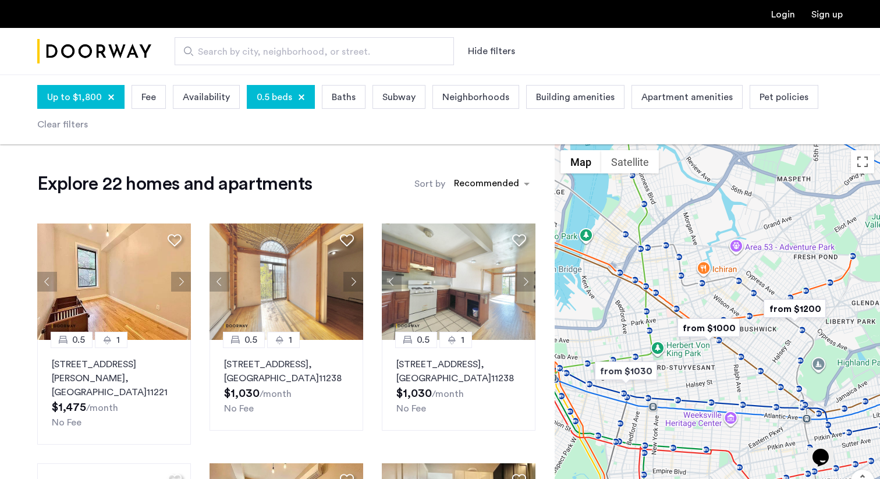
click at [303, 97] on div "0.5 beds" at bounding box center [281, 97] width 68 height 24
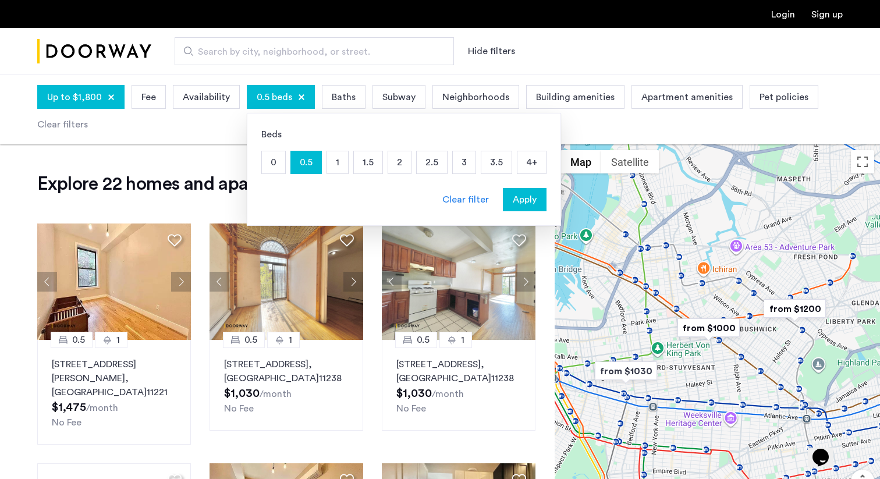
click at [460, 162] on p "3" at bounding box center [464, 162] width 23 height 22
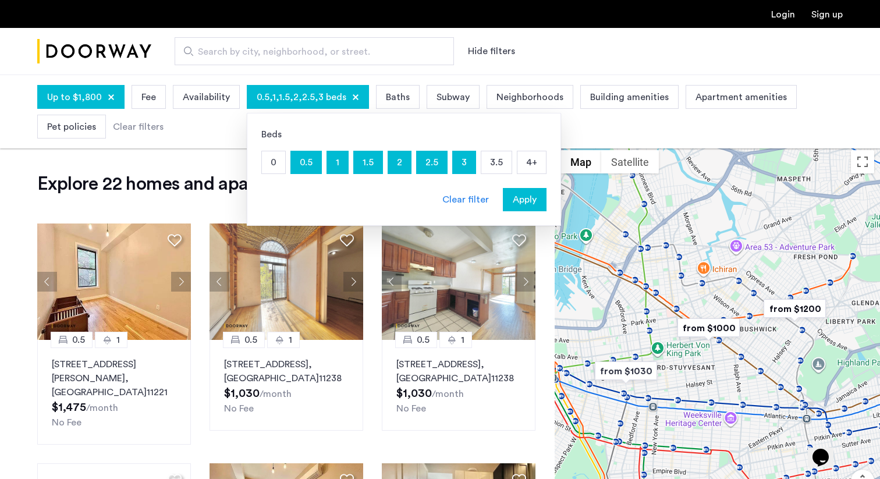
click at [513, 196] on span "Apply" at bounding box center [525, 200] width 24 height 14
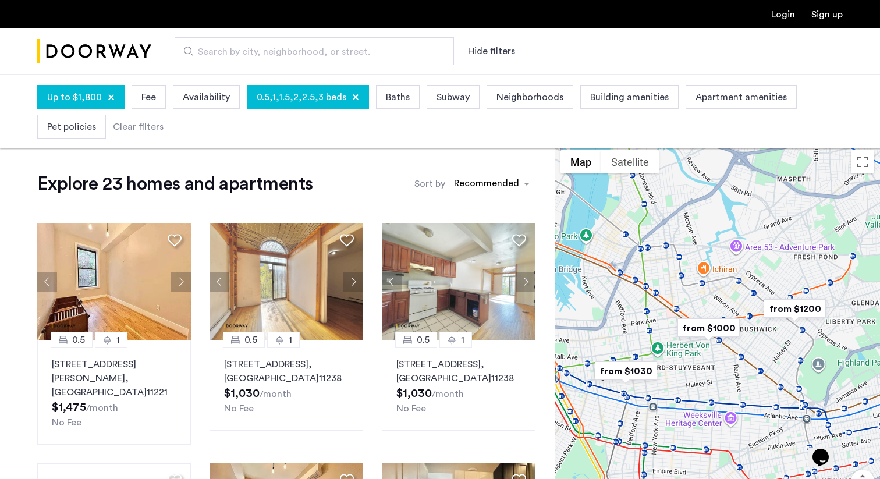
click at [307, 95] on span "0.5,1,1.5,2,2.5,3 beds" at bounding box center [302, 97] width 90 height 14
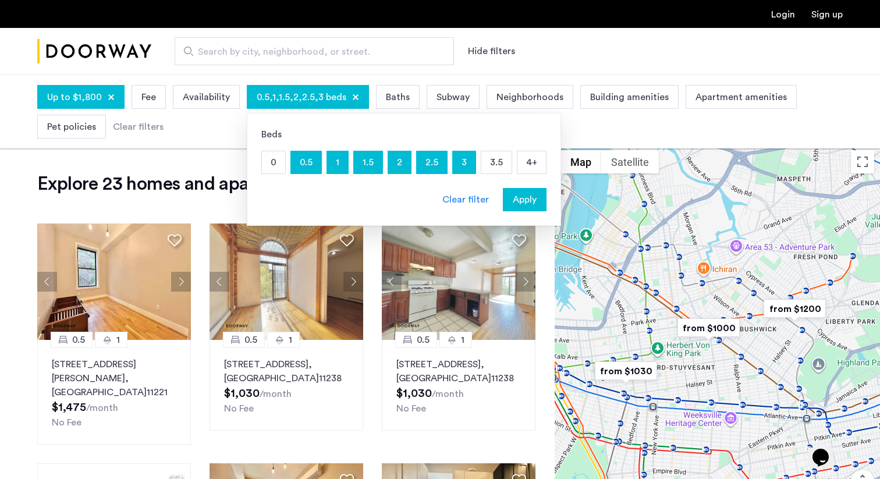
click at [453, 159] on p "3" at bounding box center [464, 162] width 23 height 22
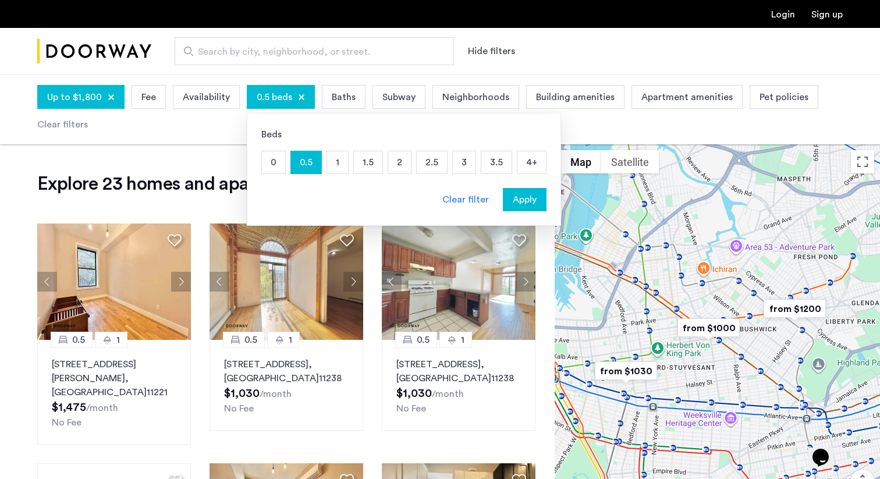
click at [470, 167] on p "3" at bounding box center [464, 162] width 23 height 22
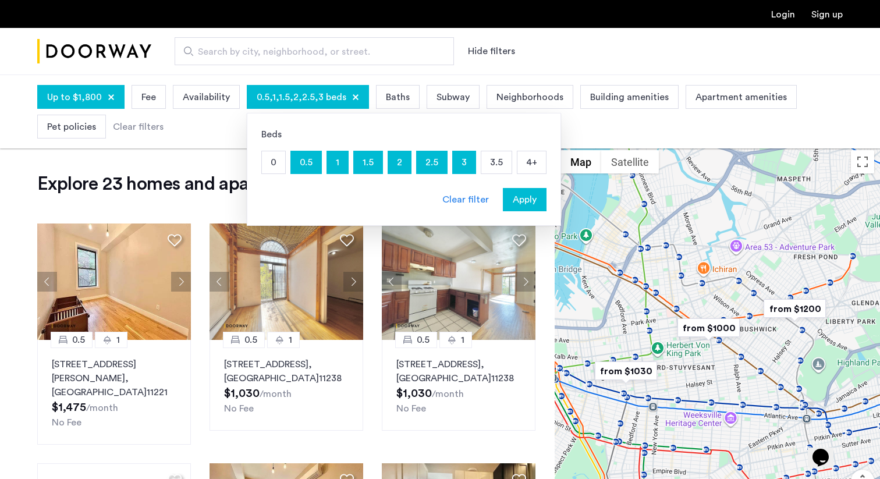
click at [470, 167] on p "3" at bounding box center [464, 162] width 23 height 22
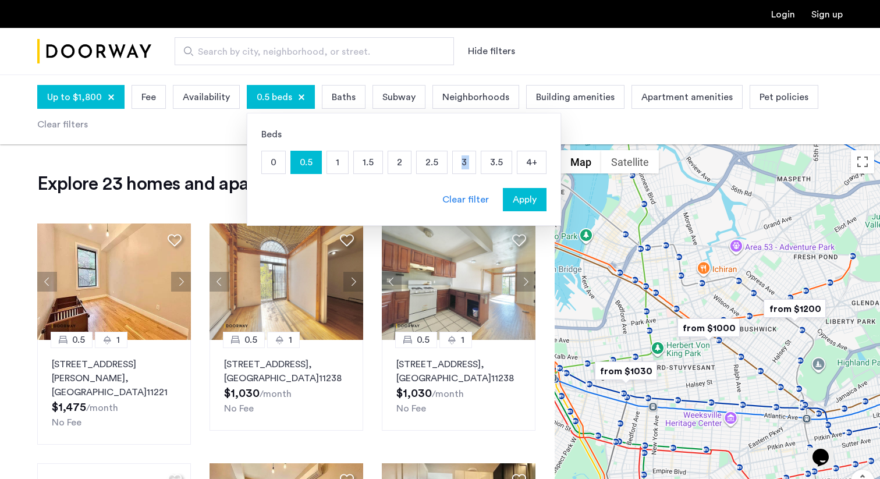
click at [470, 167] on p "3" at bounding box center [464, 162] width 23 height 22
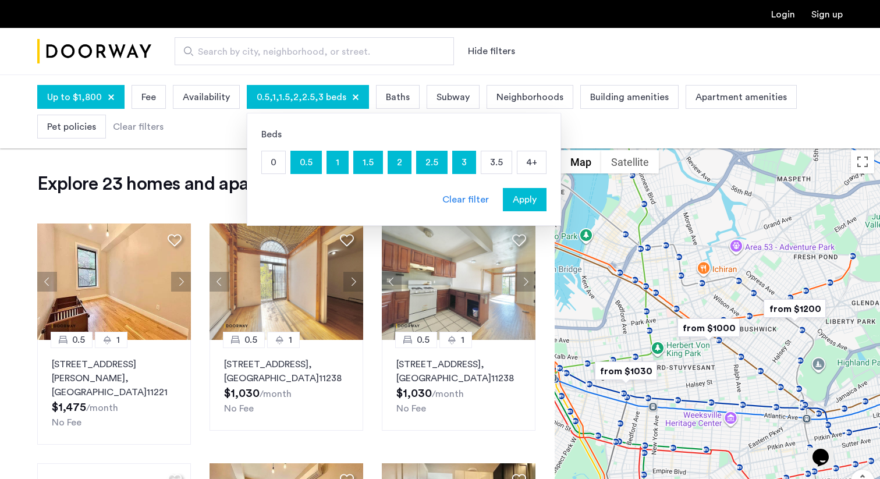
click at [303, 166] on p "0.5" at bounding box center [306, 162] width 30 height 22
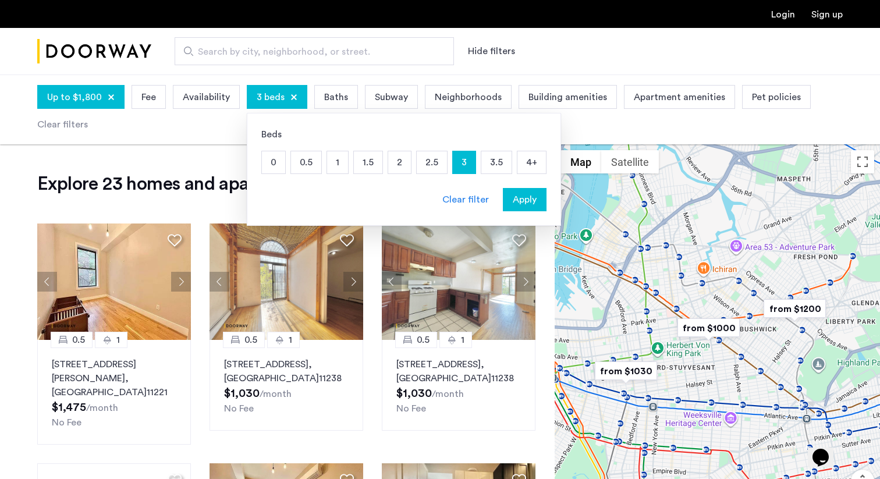
click at [529, 208] on button "Apply" at bounding box center [525, 199] width 44 height 23
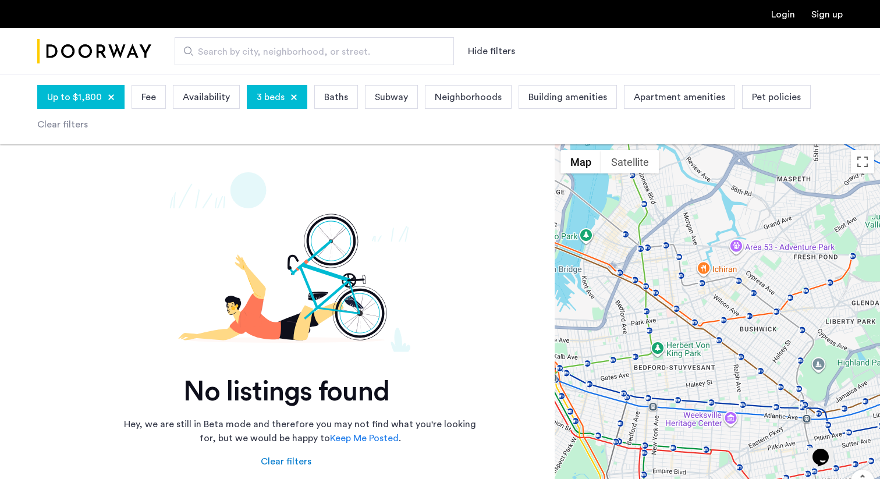
click at [112, 97] on div at bounding box center [111, 97] width 7 height 7
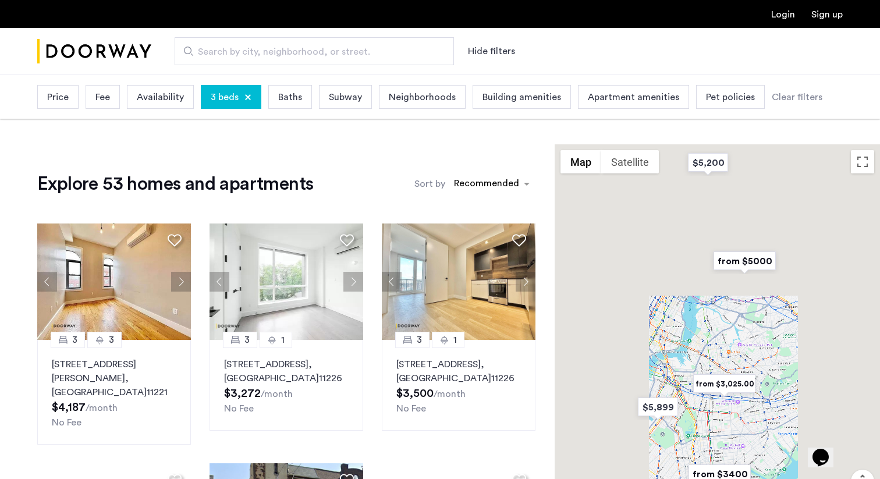
click at [73, 99] on div "Price" at bounding box center [57, 97] width 41 height 24
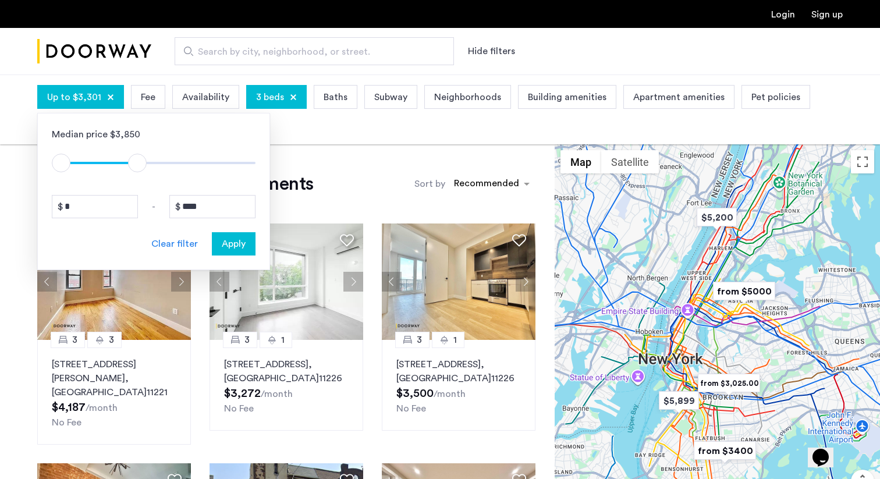
drag, startPoint x: 244, startPoint y: 163, endPoint x: 137, endPoint y: 163, distance: 107.1
click at [137, 163] on span "ngx-slider-max" at bounding box center [137, 163] width 19 height 19
drag, startPoint x: 212, startPoint y: 202, endPoint x: 189, endPoint y: 204, distance: 22.8
click at [189, 204] on input "****" at bounding box center [212, 206] width 86 height 23
type input "****"
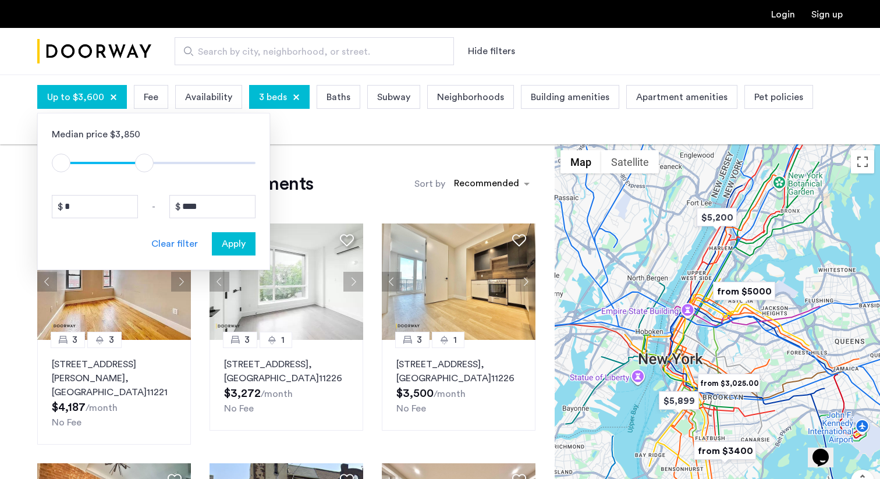
click at [230, 248] on span "Apply" at bounding box center [234, 244] width 24 height 14
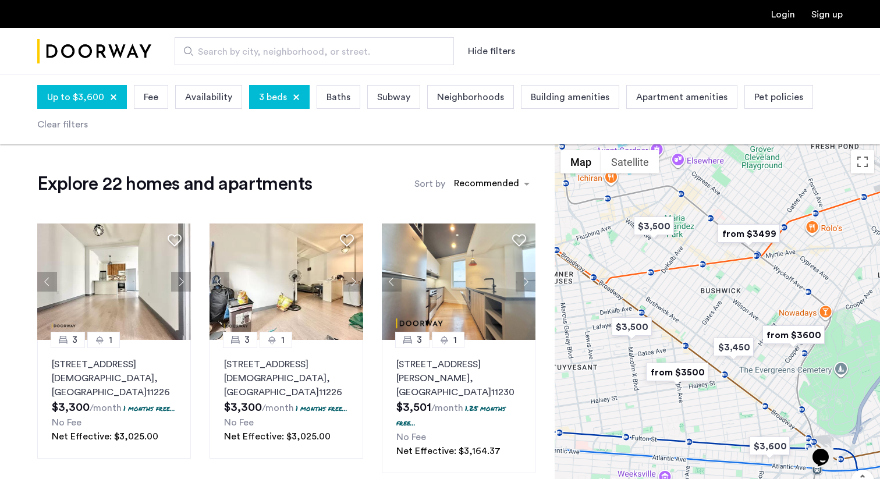
drag, startPoint x: 765, startPoint y: 271, endPoint x: 710, endPoint y: 271, distance: 55.3
click at [710, 271] on div at bounding box center [717, 346] width 325 height 404
click at [752, 235] on img "from $3499" at bounding box center [746, 234] width 72 height 26
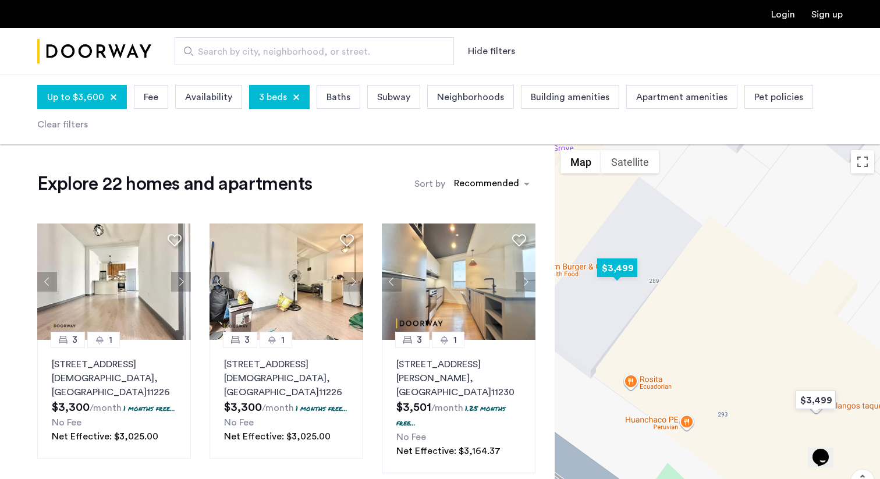
click at [621, 276] on img "$3,499" at bounding box center [616, 268] width 49 height 26
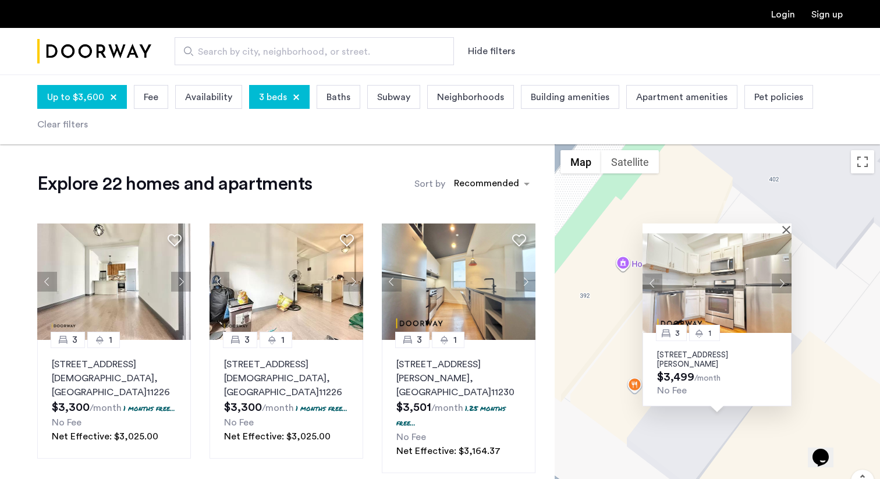
click at [783, 285] on button "Next apartment" at bounding box center [782, 283] width 20 height 20
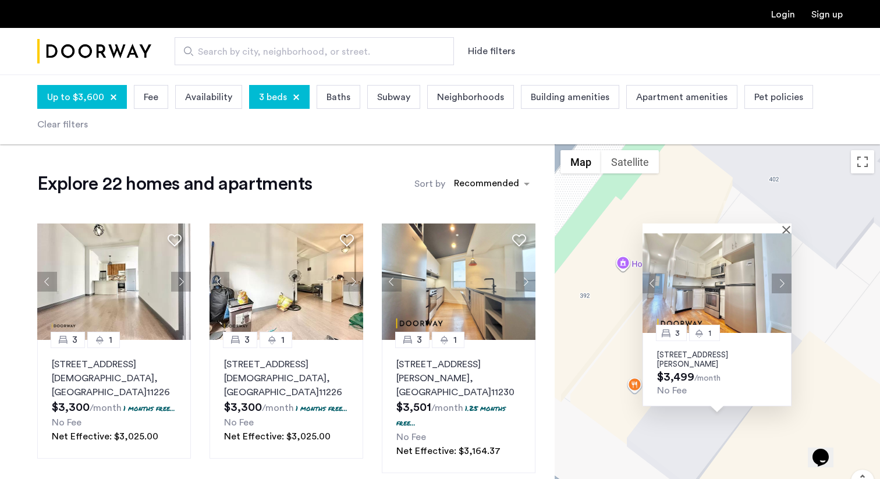
click at [783, 283] on button "Next apartment" at bounding box center [782, 283] width 20 height 20
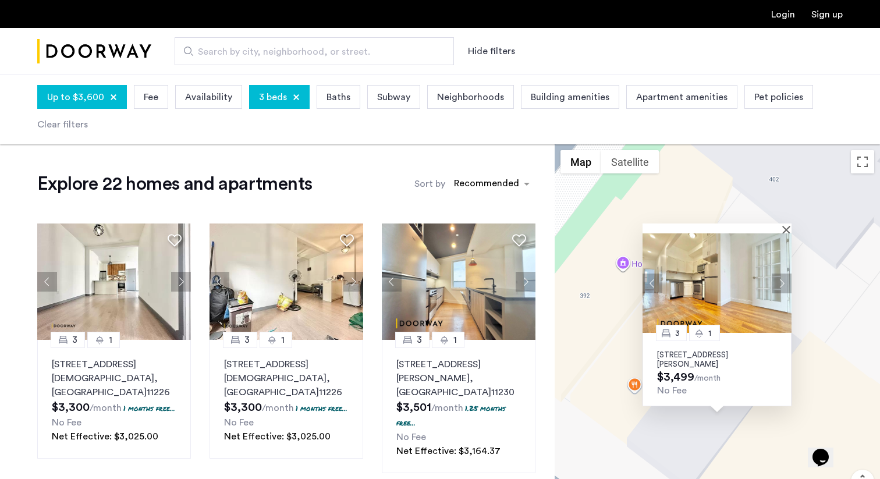
click at [783, 283] on button "Next apartment" at bounding box center [782, 283] width 20 height 20
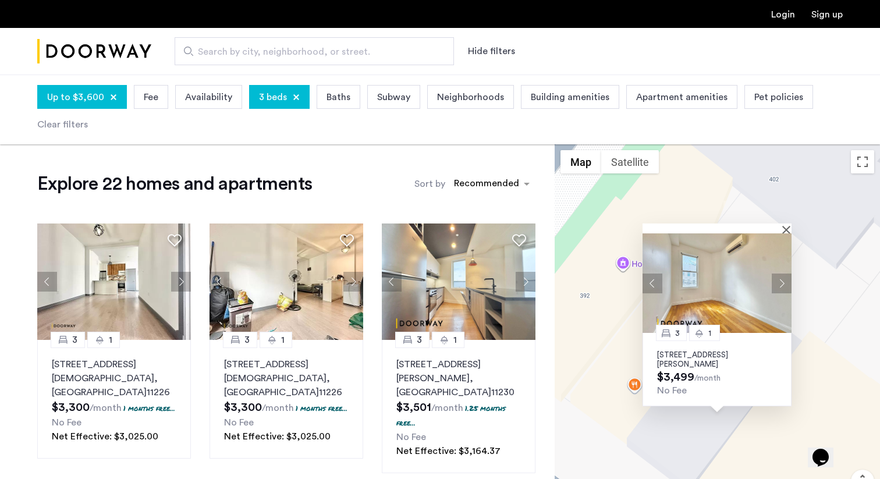
click at [783, 283] on button "Next apartment" at bounding box center [782, 283] width 20 height 20
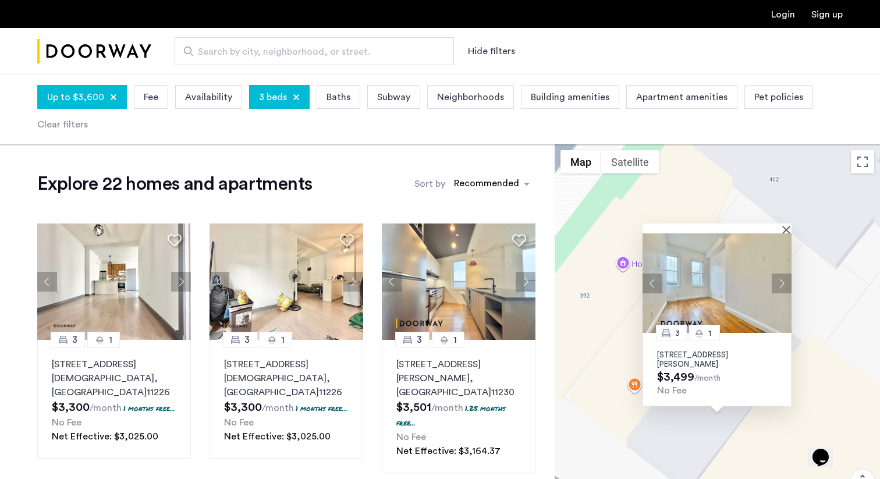
click at [783, 283] on button "Next apartment" at bounding box center [782, 283] width 20 height 20
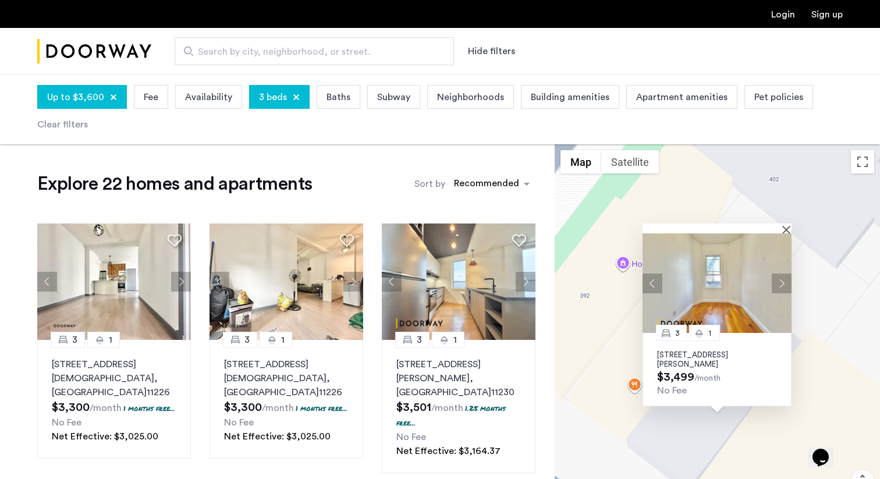
click at [783, 283] on button "Next apartment" at bounding box center [782, 283] width 20 height 20
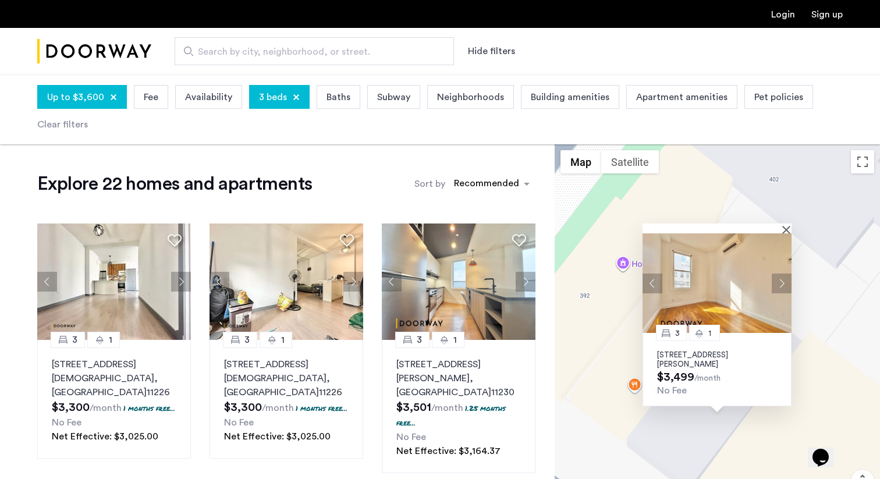
click at [783, 283] on button "Next apartment" at bounding box center [782, 283] width 20 height 20
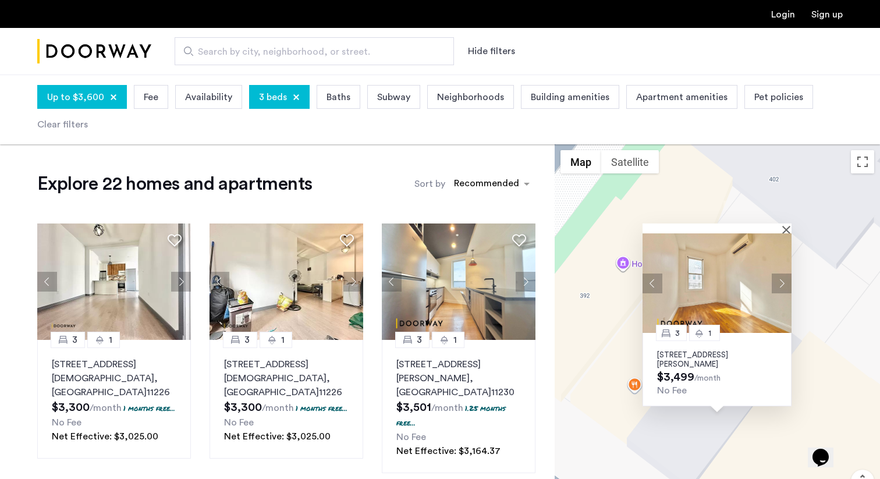
click at [783, 283] on button "Next apartment" at bounding box center [782, 283] width 20 height 20
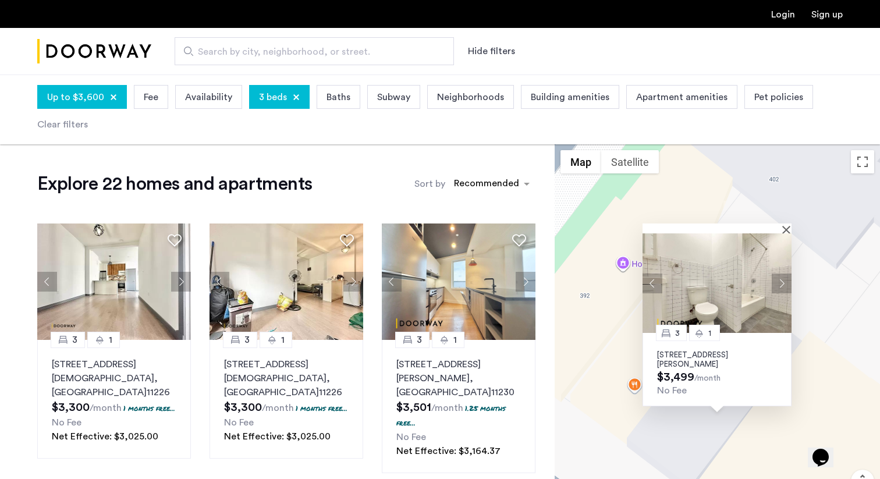
click at [783, 283] on button "Next apartment" at bounding box center [782, 283] width 20 height 20
click at [785, 224] on div at bounding box center [716, 228] width 149 height 10
click at [789, 233] on img at bounding box center [716, 282] width 149 height 99
click at [787, 226] on button "Close" at bounding box center [788, 229] width 8 height 8
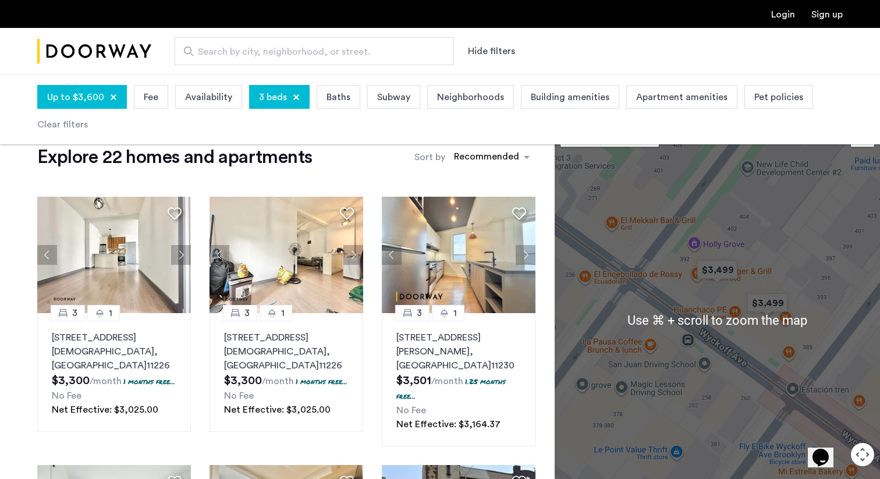
scroll to position [18, 0]
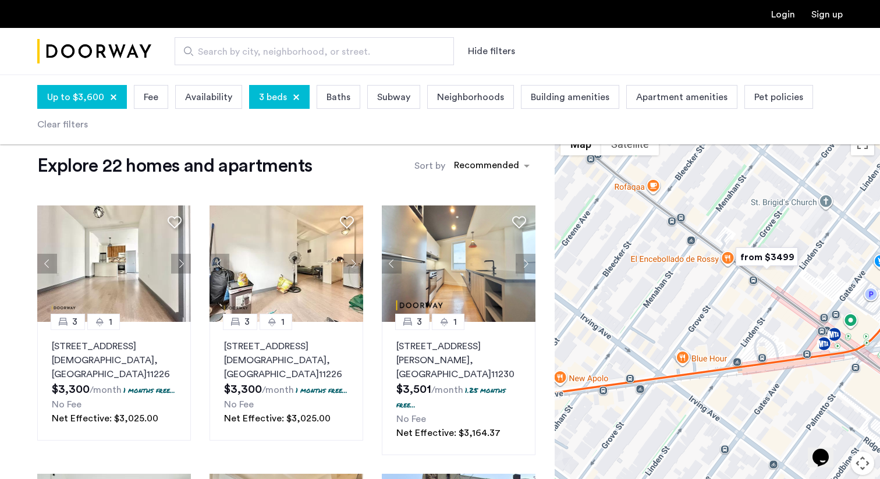
drag, startPoint x: 736, startPoint y: 338, endPoint x: 733, endPoint y: 271, distance: 67.6
click at [734, 271] on div "To navigate, press the arrow keys." at bounding box center [717, 328] width 325 height 404
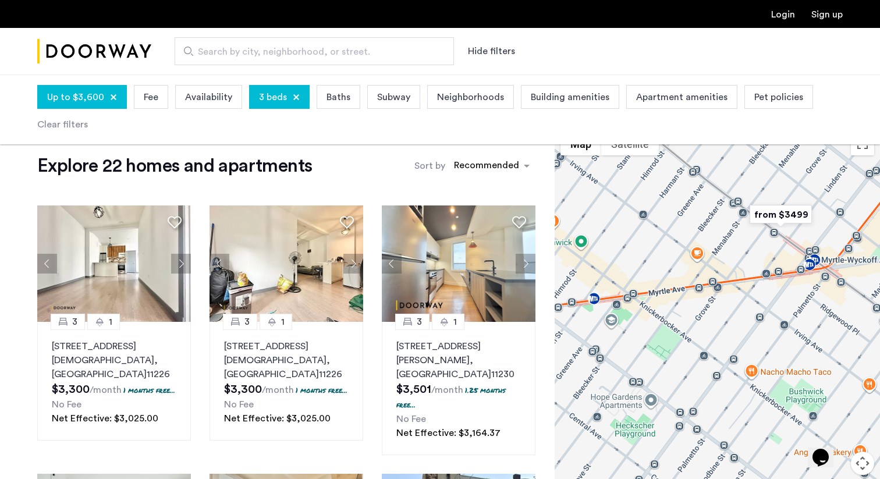
drag, startPoint x: 733, startPoint y: 271, endPoint x: 770, endPoint y: 220, distance: 62.8
click at [771, 220] on div "To navigate, press the arrow keys." at bounding box center [717, 328] width 325 height 404
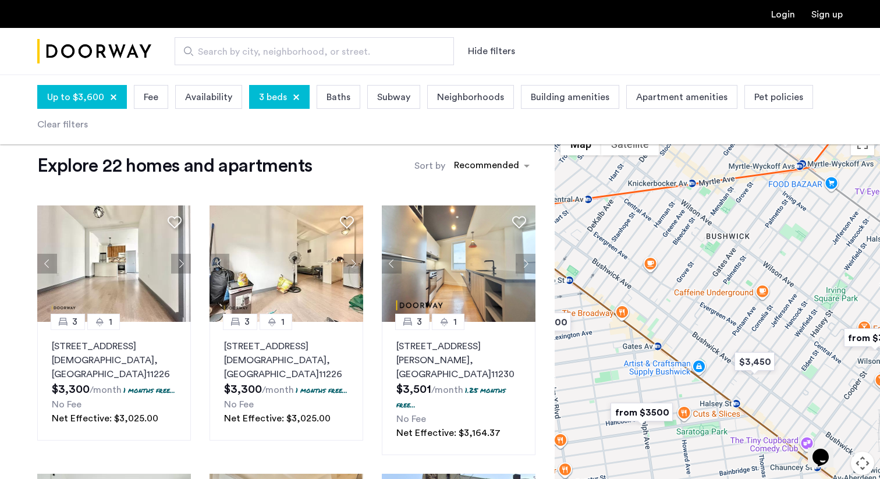
drag, startPoint x: 732, startPoint y: 372, endPoint x: 742, endPoint y: 296, distance: 76.4
click at [742, 296] on div "To navigate, press the arrow keys." at bounding box center [717, 328] width 325 height 404
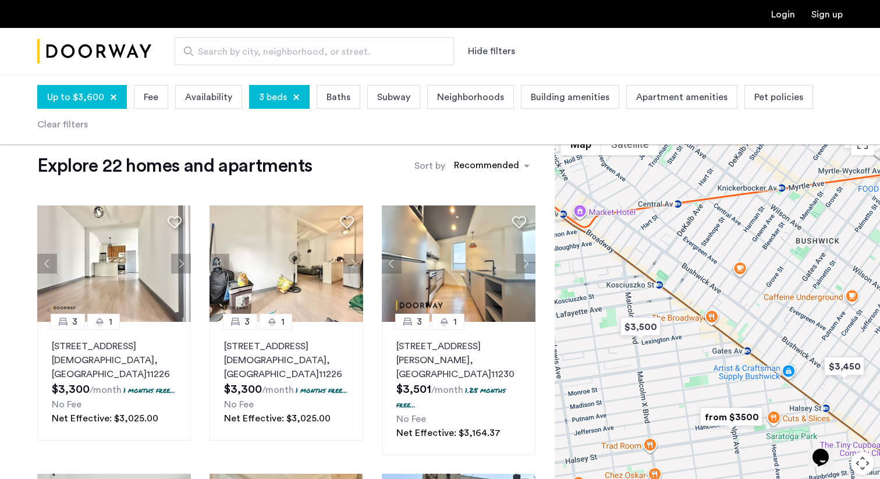
drag, startPoint x: 742, startPoint y: 296, endPoint x: 834, endPoint y: 300, distance: 92.0
click at [834, 300] on div "To navigate, press the arrow keys." at bounding box center [717, 328] width 325 height 404
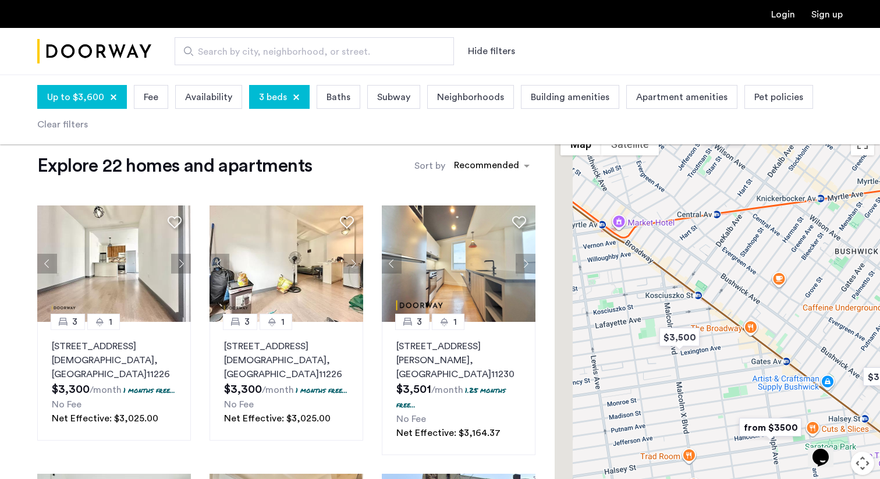
drag, startPoint x: 737, startPoint y: 234, endPoint x: 787, endPoint y: 247, distance: 50.9
click at [787, 247] on div "To navigate, press the arrow keys." at bounding box center [717, 328] width 325 height 404
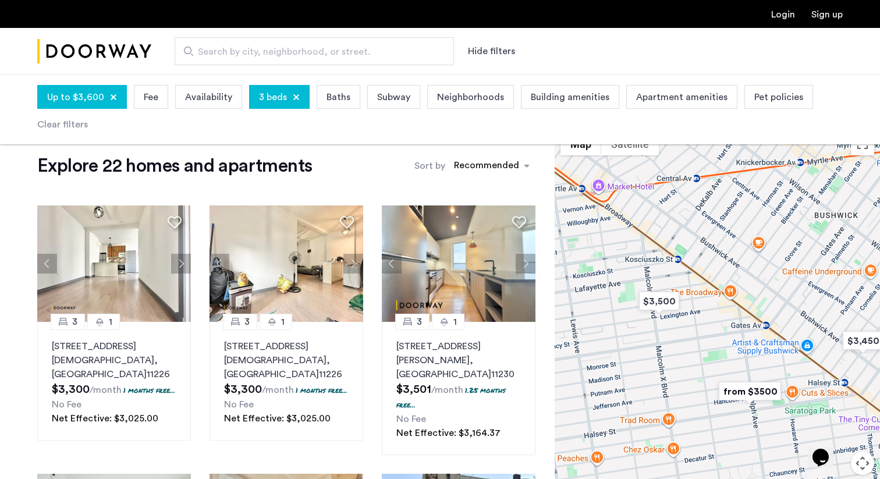
drag, startPoint x: 718, startPoint y: 339, endPoint x: 690, endPoint y: 300, distance: 48.0
click at [690, 300] on div "To navigate, press the arrow keys." at bounding box center [717, 328] width 325 height 404
click at [658, 309] on img "$3,500" at bounding box center [658, 302] width 49 height 26
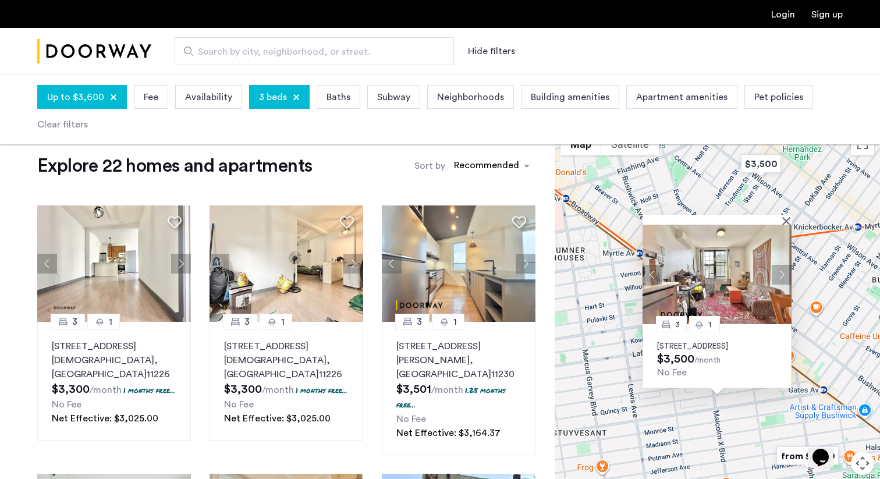
click at [781, 264] on button "Next apartment" at bounding box center [782, 274] width 20 height 20
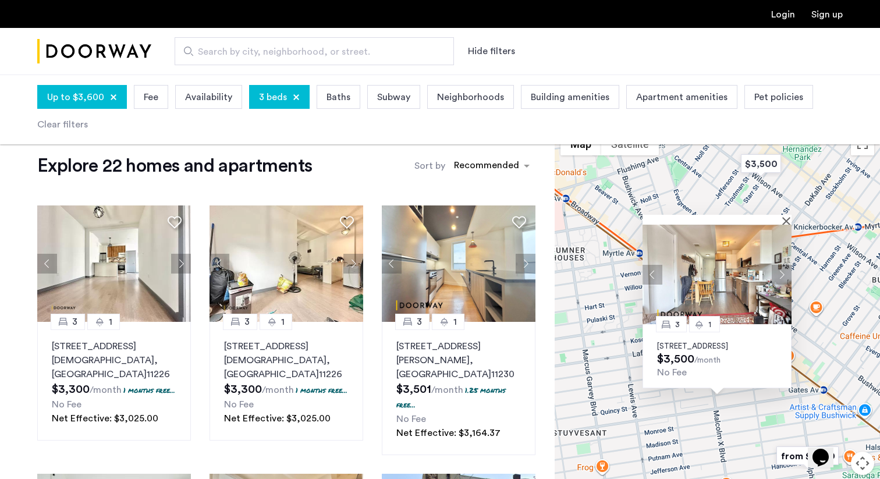
click at [782, 267] on button "Next apartment" at bounding box center [782, 274] width 20 height 20
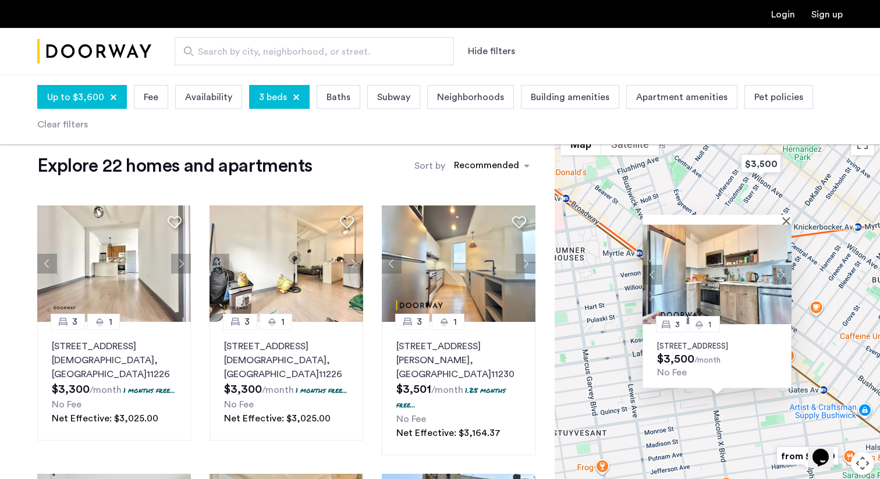
click at [782, 267] on button "Next apartment" at bounding box center [782, 274] width 20 height 20
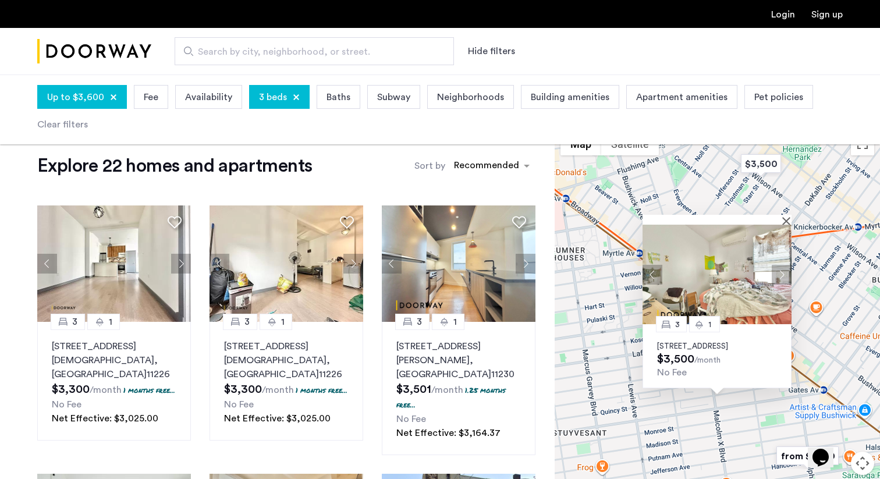
click at [782, 266] on button "Next apartment" at bounding box center [782, 274] width 20 height 20
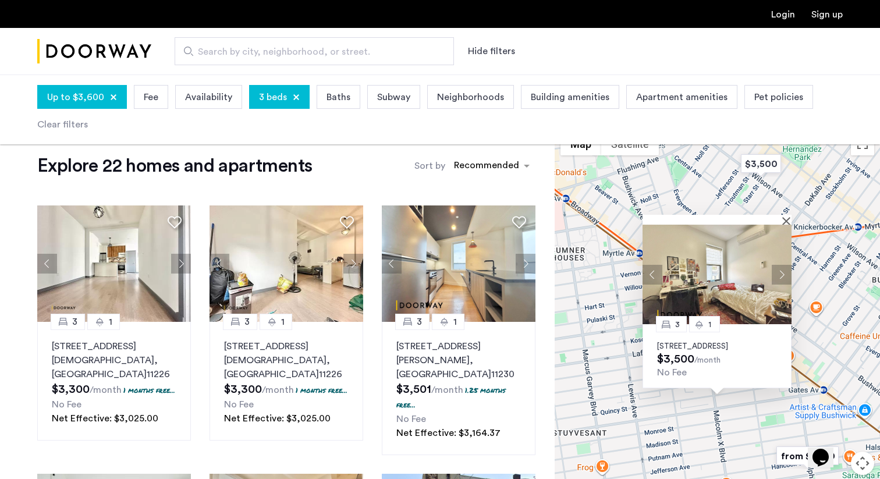
click at [782, 266] on button "Next apartment" at bounding box center [782, 274] width 20 height 20
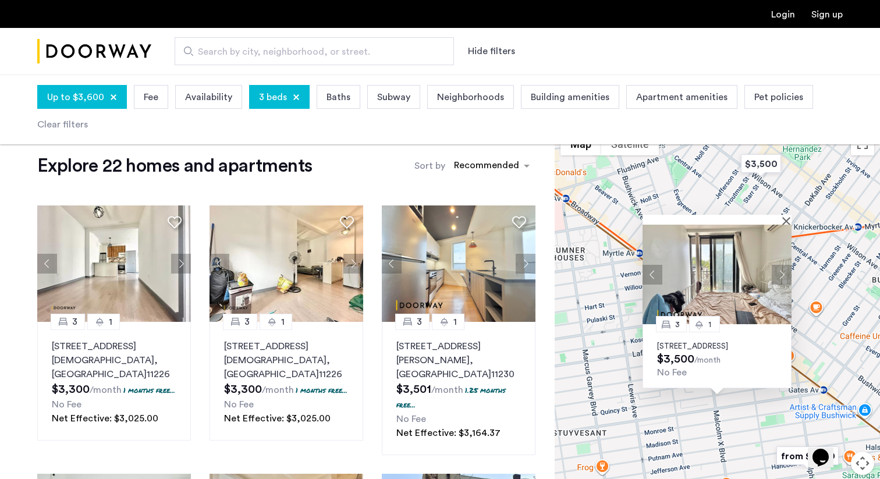
click at [782, 266] on button "Next apartment" at bounding box center [782, 274] width 20 height 20
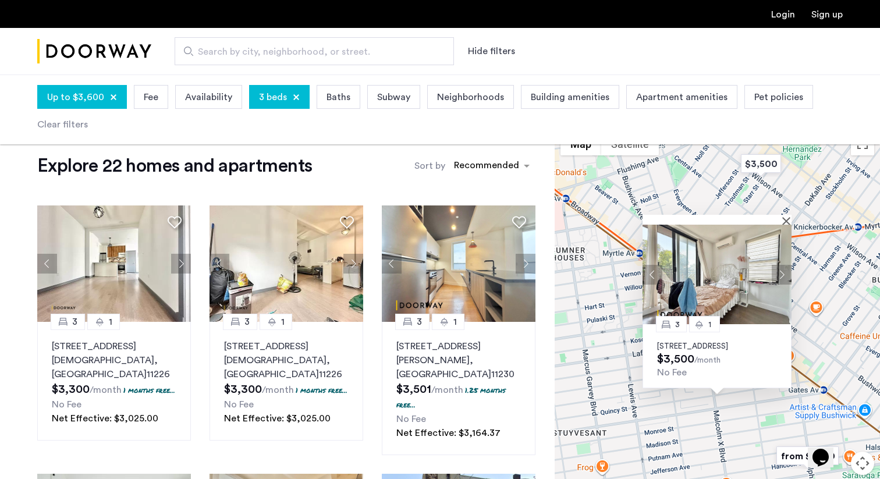
click at [782, 266] on button "Next apartment" at bounding box center [782, 274] width 20 height 20
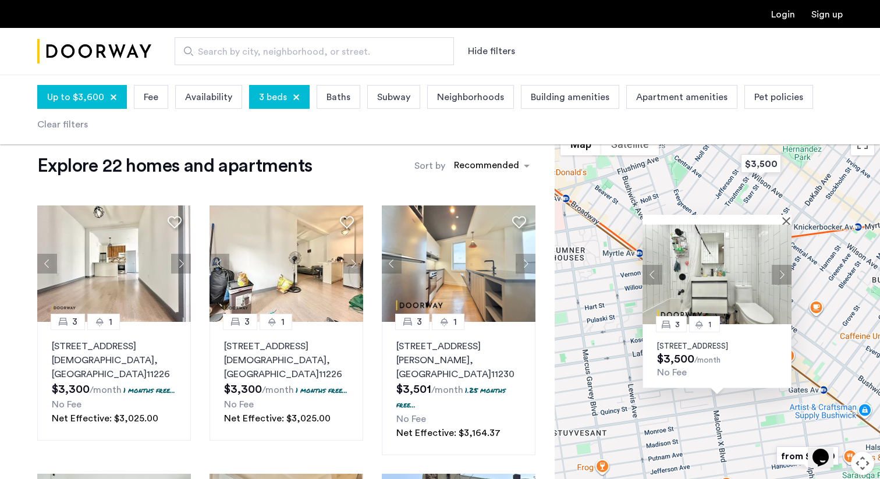
click at [782, 266] on button "Next apartment" at bounding box center [782, 274] width 20 height 20
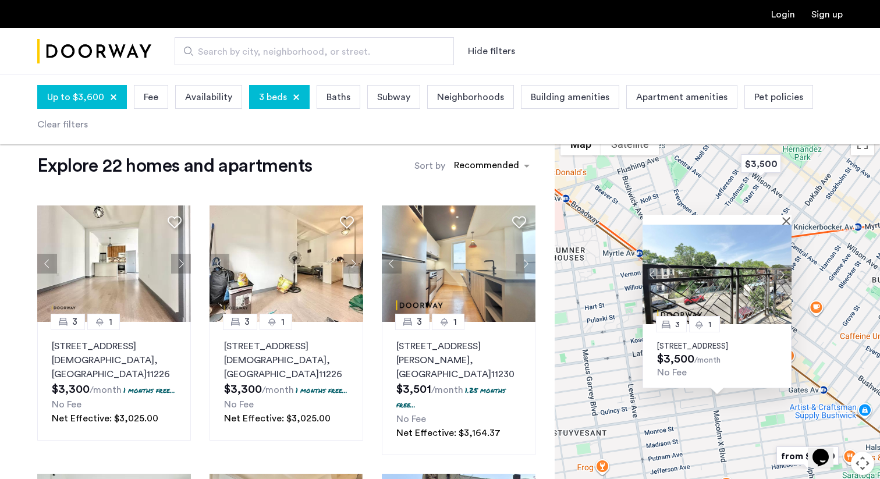
click at [782, 266] on button "Next apartment" at bounding box center [782, 274] width 20 height 20
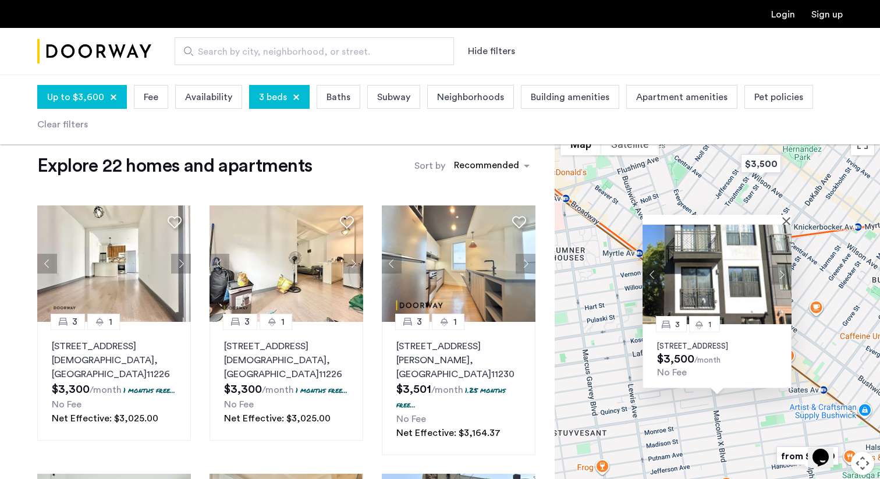
click at [782, 266] on button "Next apartment" at bounding box center [782, 274] width 20 height 20
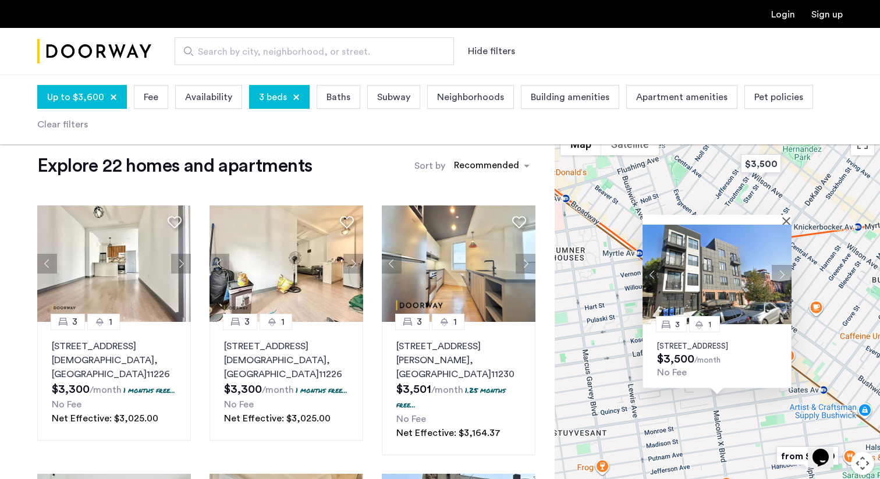
click at [782, 266] on button "Next apartment" at bounding box center [782, 274] width 20 height 20
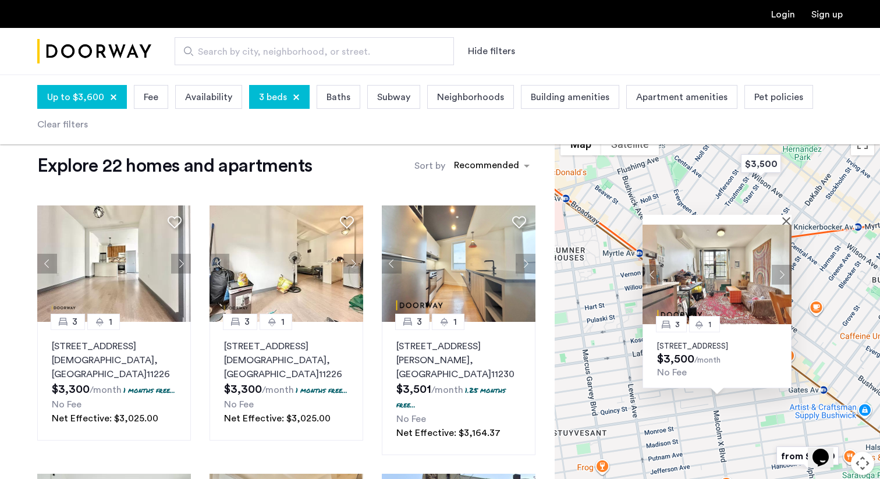
click at [782, 266] on button "Next apartment" at bounding box center [782, 274] width 20 height 20
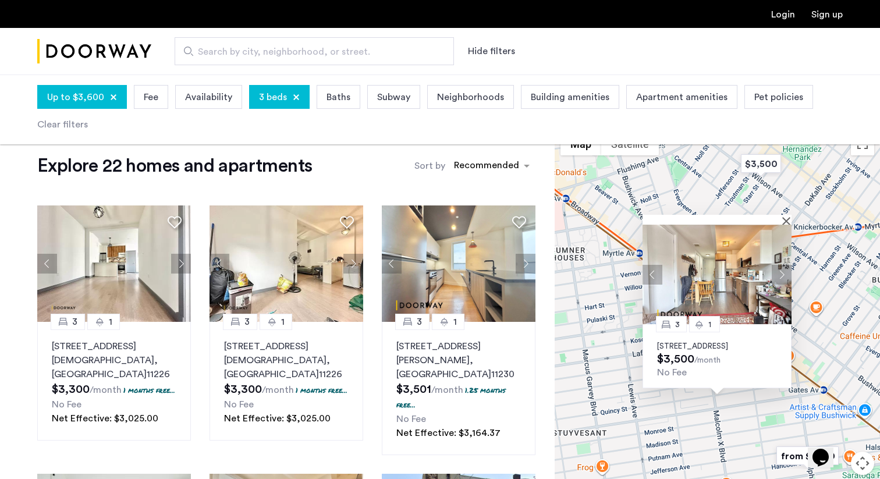
click at [782, 266] on button "Next apartment" at bounding box center [782, 274] width 20 height 20
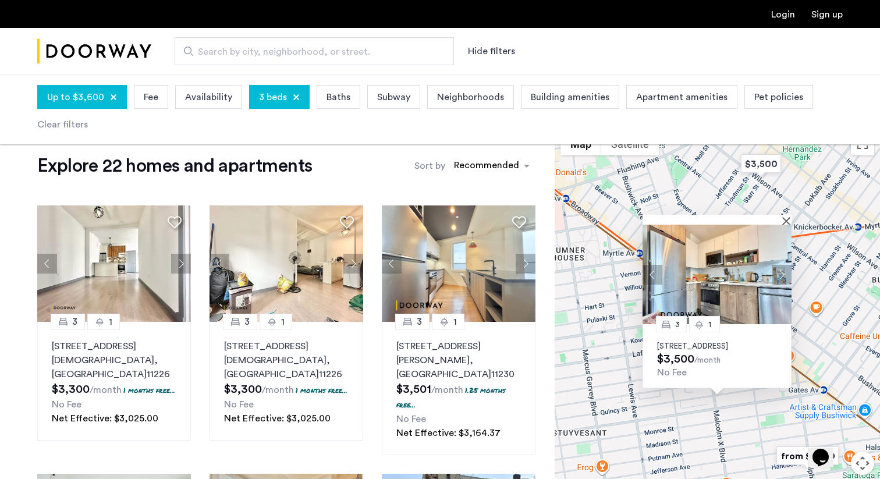
click at [782, 266] on button "Next apartment" at bounding box center [782, 274] width 20 height 20
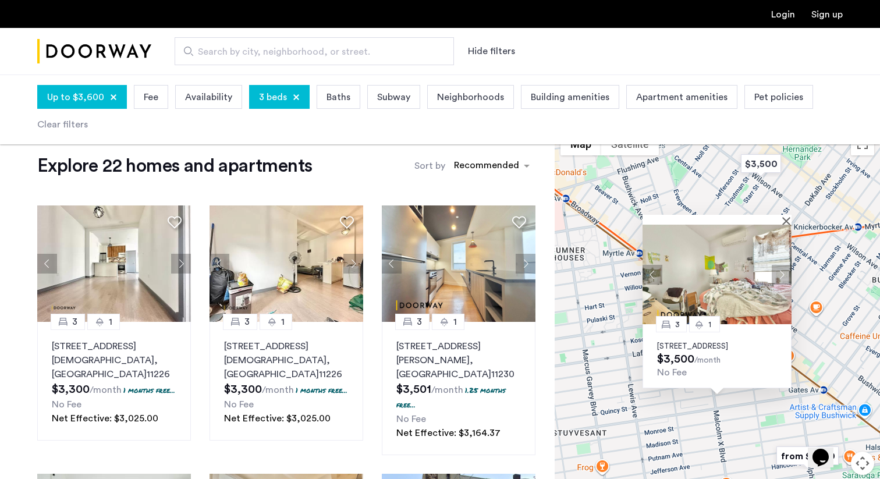
click at [782, 266] on button "Next apartment" at bounding box center [782, 274] width 20 height 20
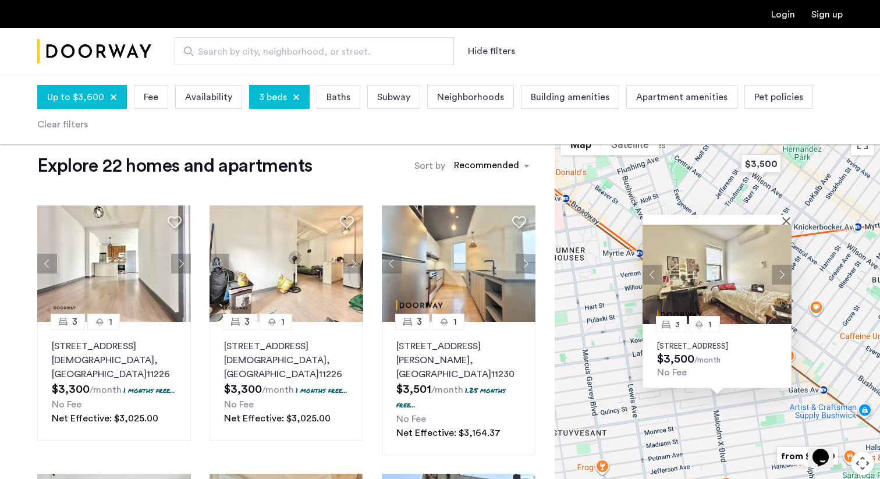
click at [787, 225] on img at bounding box center [716, 274] width 149 height 99
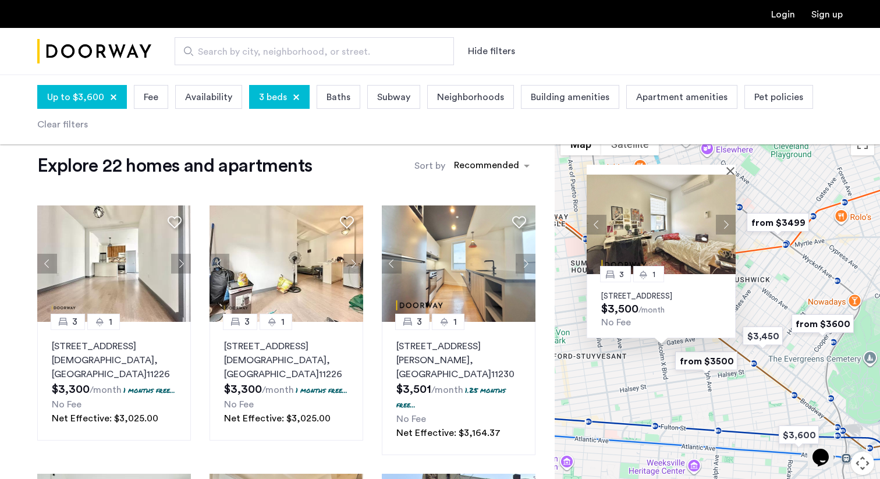
click at [783, 286] on div "3 1 771 Lexington Avenue, Unit 2F, Brooklyn, NY 11221 $3,500 /month No Fee" at bounding box center [717, 328] width 325 height 404
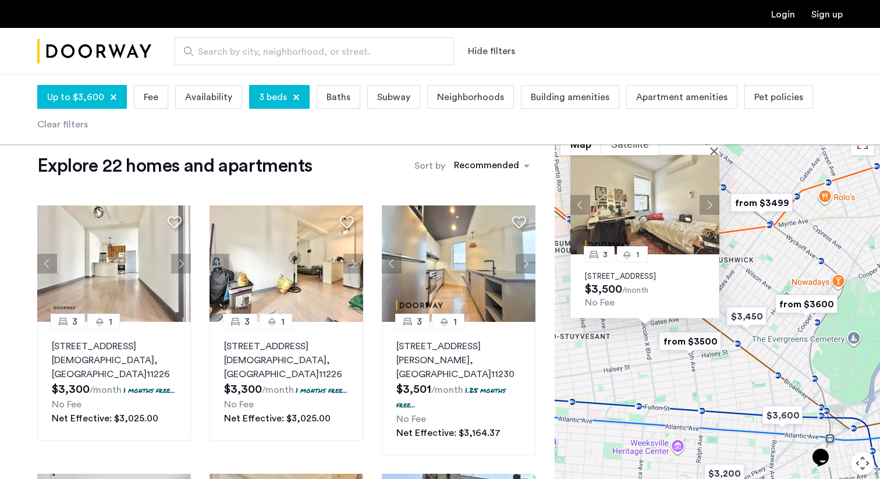
drag, startPoint x: 702, startPoint y: 417, endPoint x: 684, endPoint y: 396, distance: 27.6
click at [684, 395] on div "3 1 771 Lexington Avenue, Unit 2F, Brooklyn, NY 11221 $3,500 /month No Fee" at bounding box center [717, 328] width 325 height 404
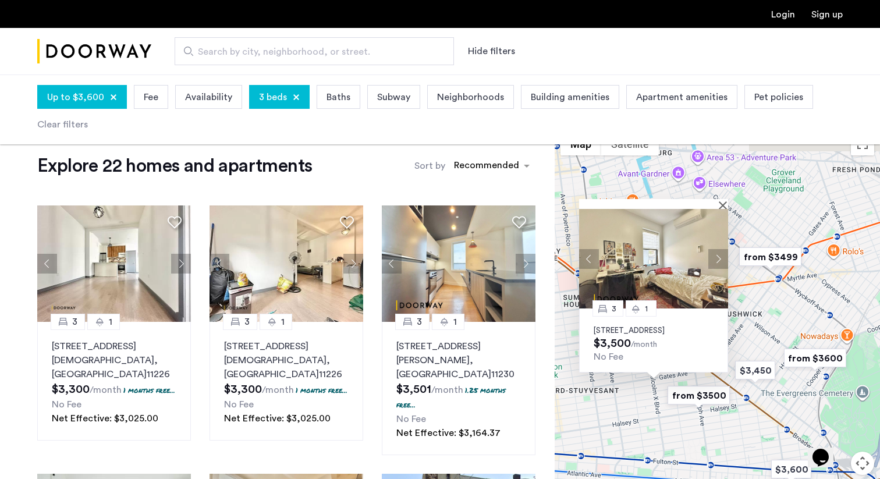
drag, startPoint x: 743, startPoint y: 257, endPoint x: 745, endPoint y: 311, distance: 53.6
click at [748, 312] on div "3 1 771 Lexington Avenue, Unit 2F, Brooklyn, NY 11221 $3,500 /month No Fee" at bounding box center [717, 328] width 325 height 404
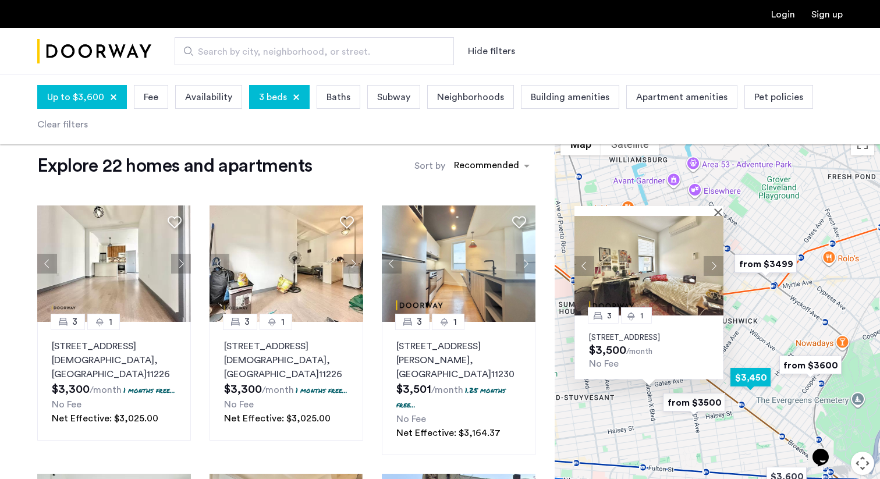
click at [762, 379] on img "$3,450" at bounding box center [750, 377] width 49 height 26
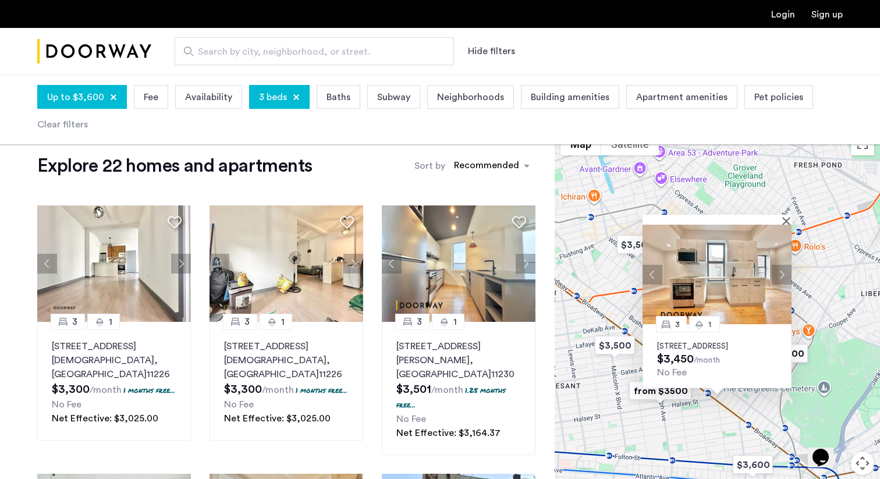
click at [788, 225] on img at bounding box center [716, 274] width 149 height 99
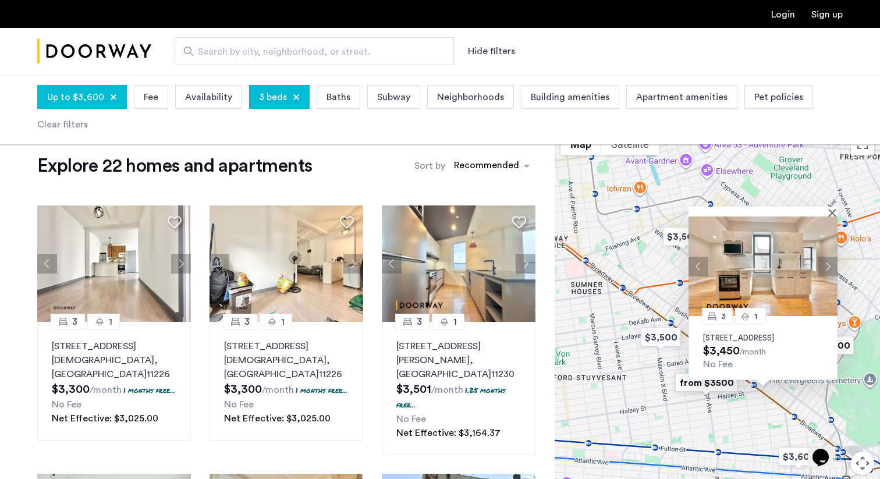
drag, startPoint x: 625, startPoint y: 182, endPoint x: 695, endPoint y: 170, distance: 70.8
click at [696, 170] on div "3 1 1223 Bushwick Avenue, Unit 5B, Brooklyn, NY 11221 $3,450 /month No Fee" at bounding box center [717, 328] width 325 height 404
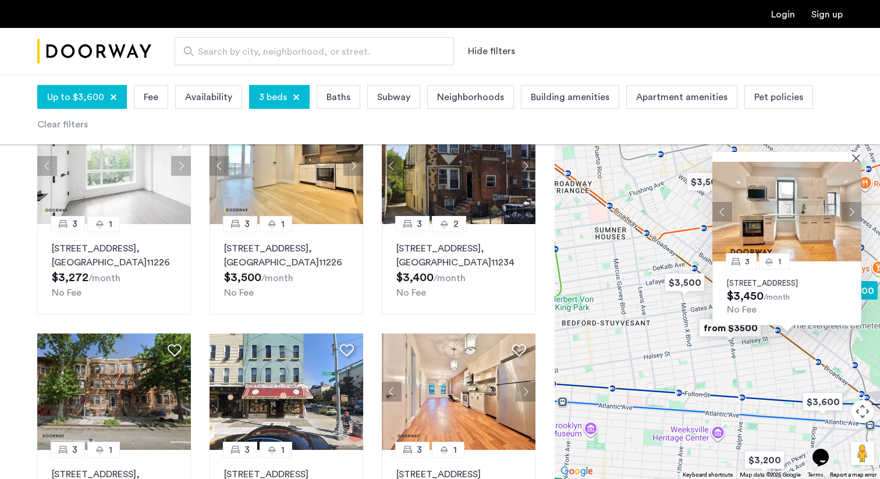
scroll to position [0, 0]
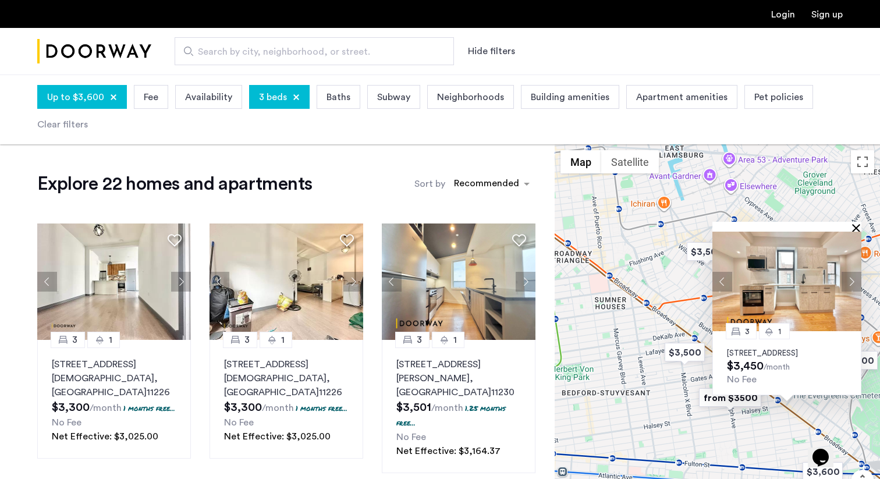
click at [860, 223] on button "Close" at bounding box center [858, 227] width 8 height 8
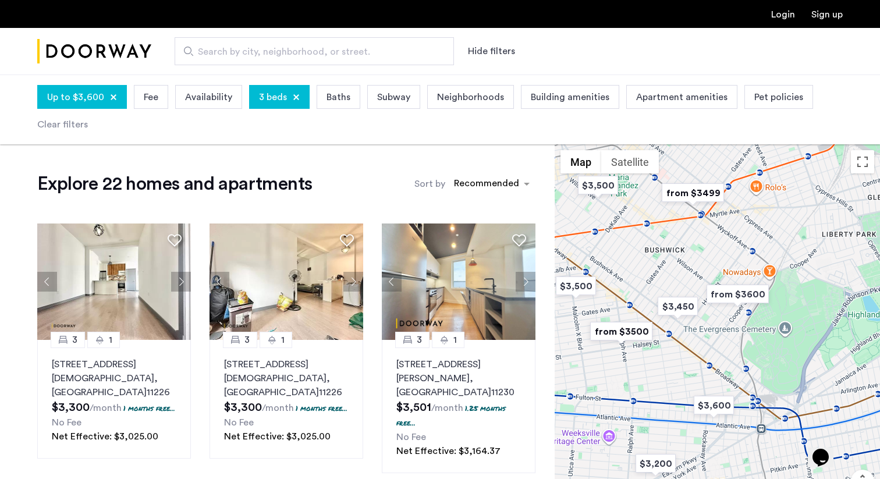
drag, startPoint x: 773, startPoint y: 293, endPoint x: 662, endPoint y: 227, distance: 129.4
click at [662, 227] on div at bounding box center [717, 346] width 325 height 404
click at [703, 191] on img "from $3499" at bounding box center [691, 192] width 72 height 26
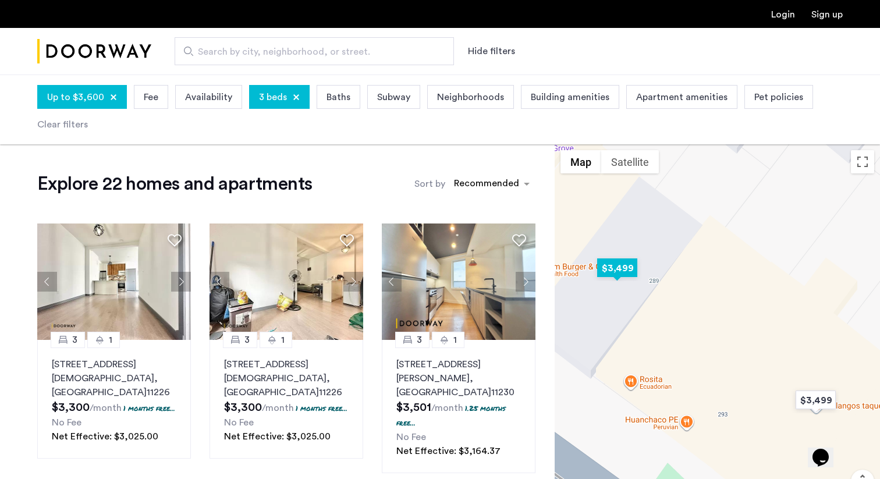
click at [622, 272] on img "$3,499" at bounding box center [616, 268] width 49 height 26
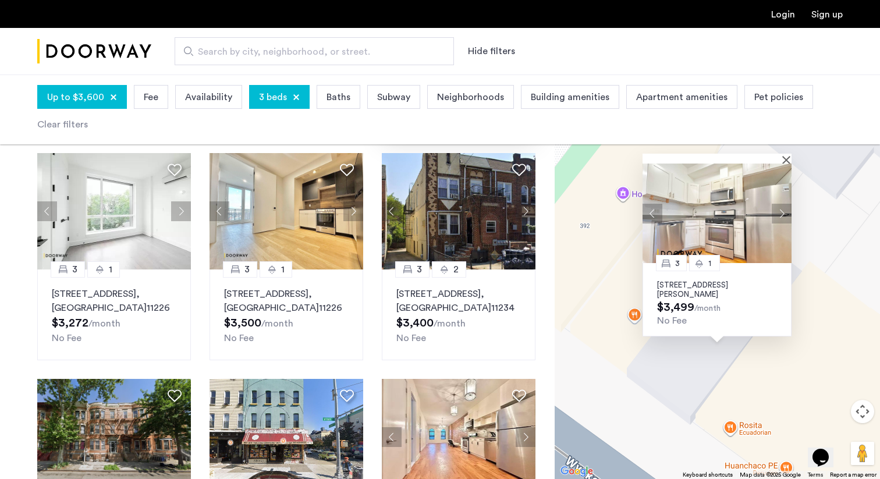
scroll to position [350, 0]
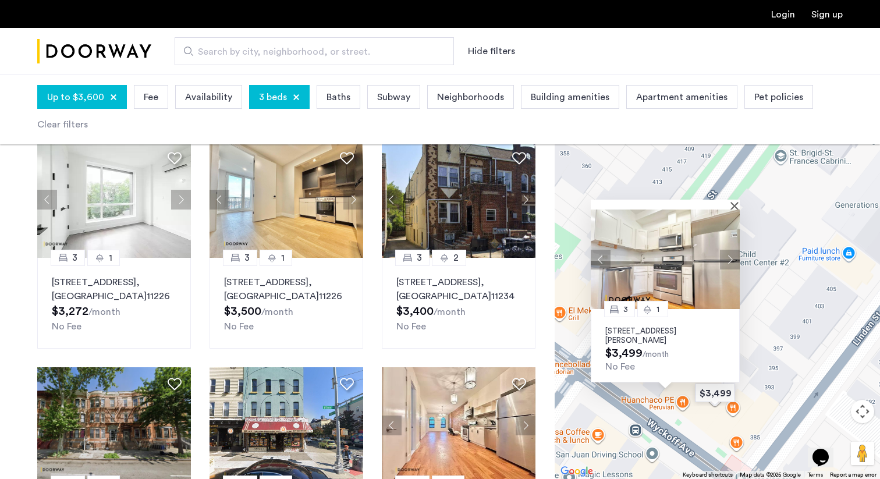
click at [646, 406] on div "3 1 287 Wyckoff Avenue, Unit 3F, Brooklyn, NY 11237 $3,499 /month No Fee" at bounding box center [717, 276] width 325 height 404
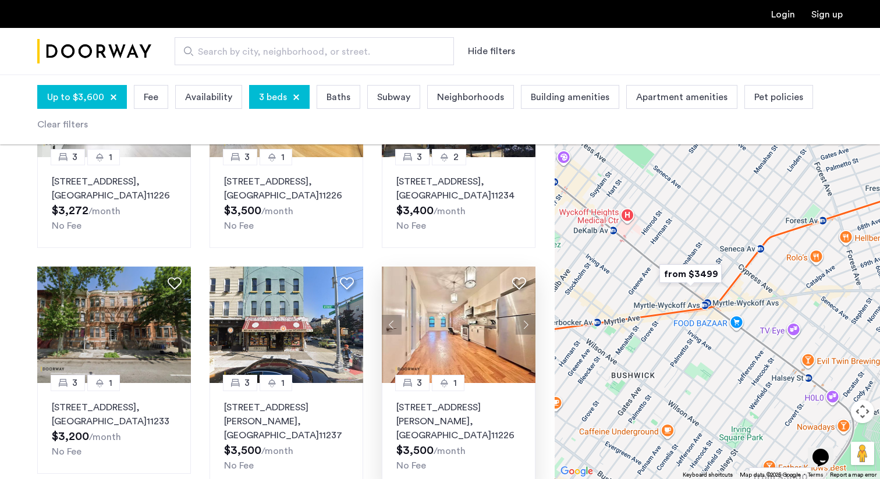
scroll to position [461, 0]
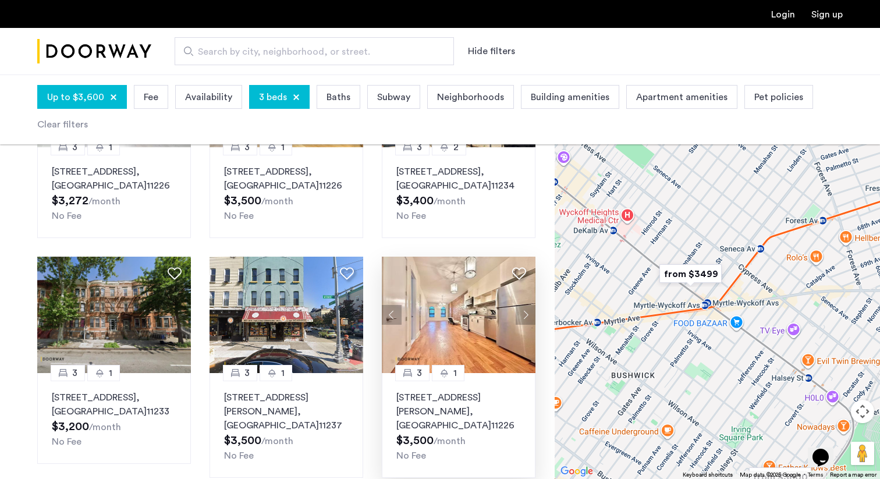
click at [524, 305] on button "Next apartment" at bounding box center [526, 315] width 20 height 20
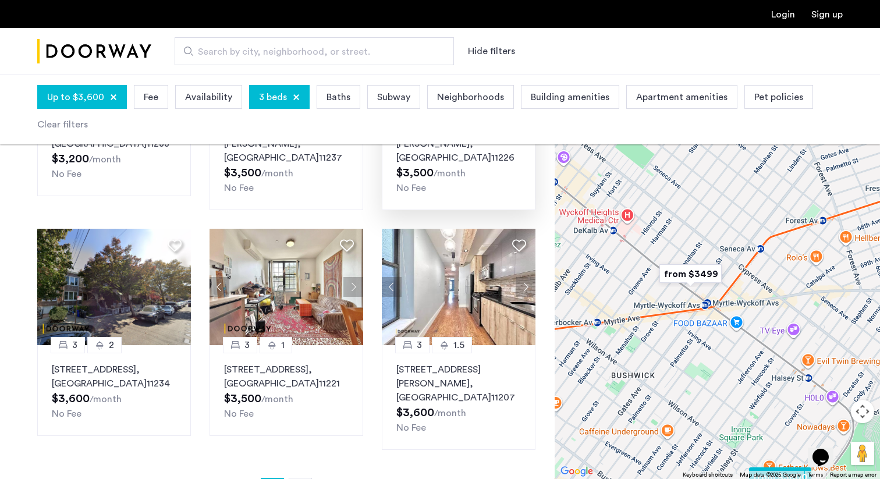
scroll to position [781, 0]
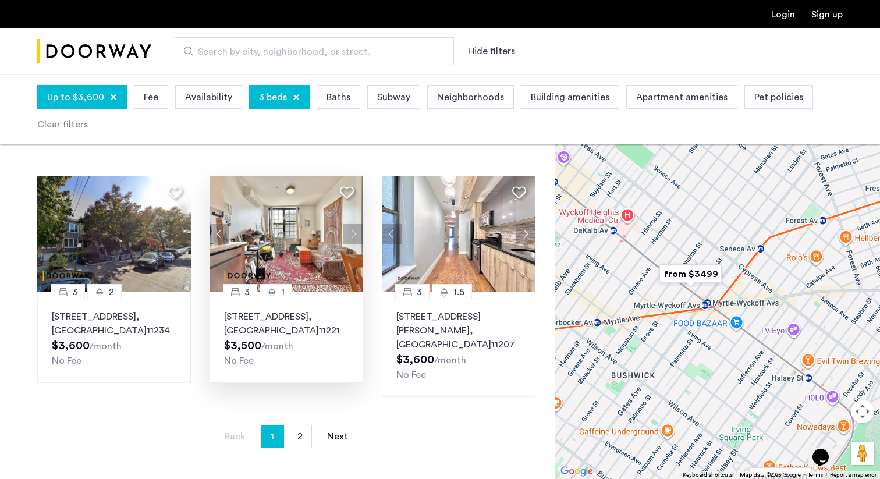
click at [353, 224] on button "Next apartment" at bounding box center [353, 234] width 20 height 20
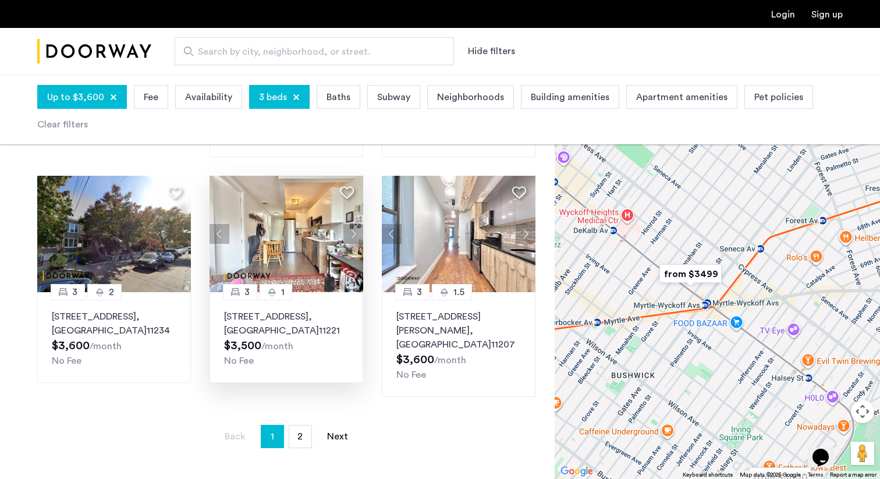
click at [353, 224] on button "Next apartment" at bounding box center [353, 234] width 20 height 20
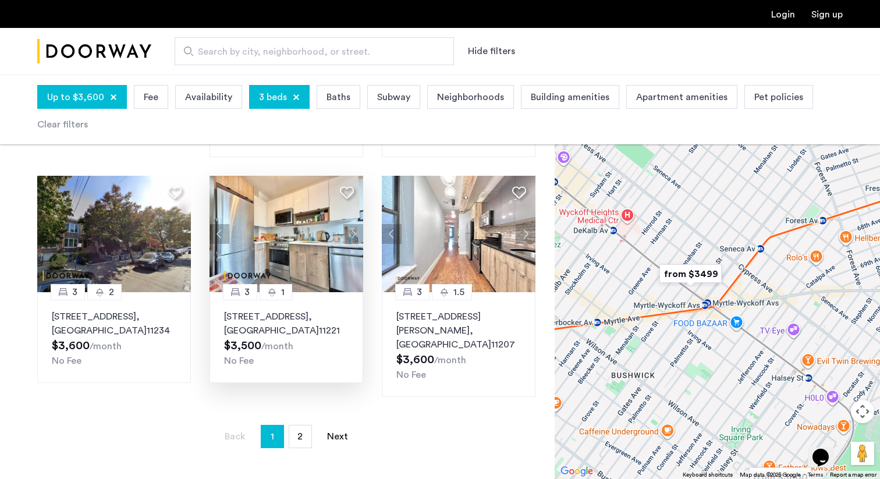
scroll to position [750, 0]
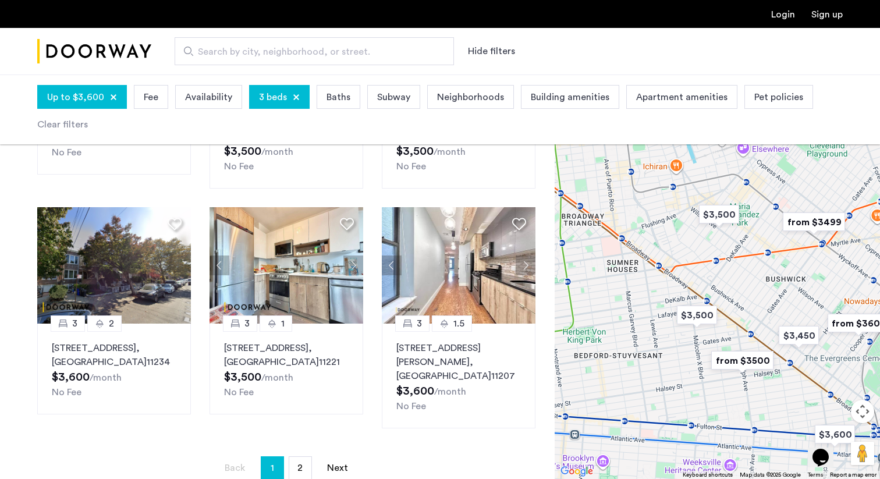
drag, startPoint x: 784, startPoint y: 314, endPoint x: 877, endPoint y: 276, distance: 100.5
click at [877, 276] on div at bounding box center [717, 276] width 325 height 404
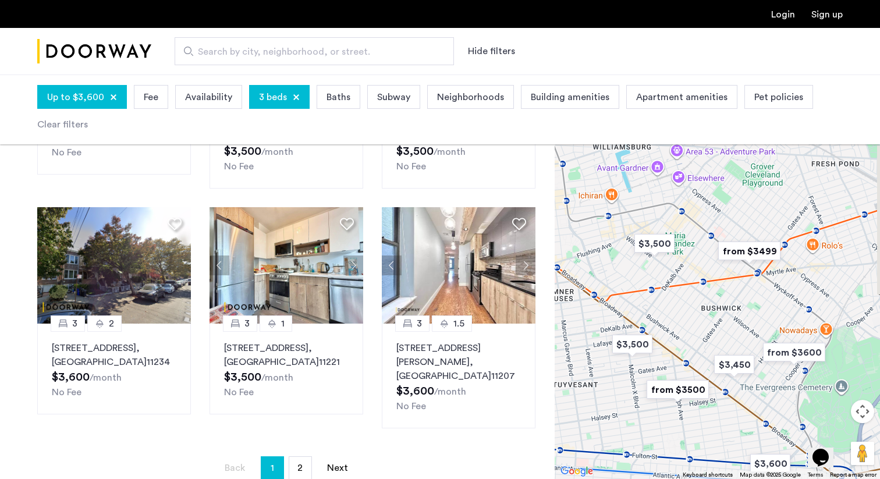
drag, startPoint x: 772, startPoint y: 244, endPoint x: 667, endPoint y: 287, distance: 112.9
click at [667, 287] on div at bounding box center [717, 276] width 325 height 404
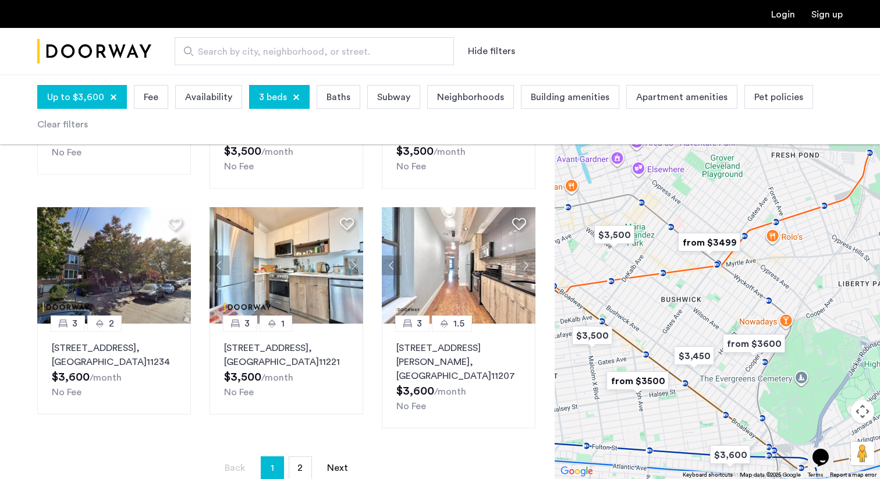
drag, startPoint x: 775, startPoint y: 320, endPoint x: 734, endPoint y: 308, distance: 43.1
click at [734, 308] on div at bounding box center [717, 276] width 325 height 404
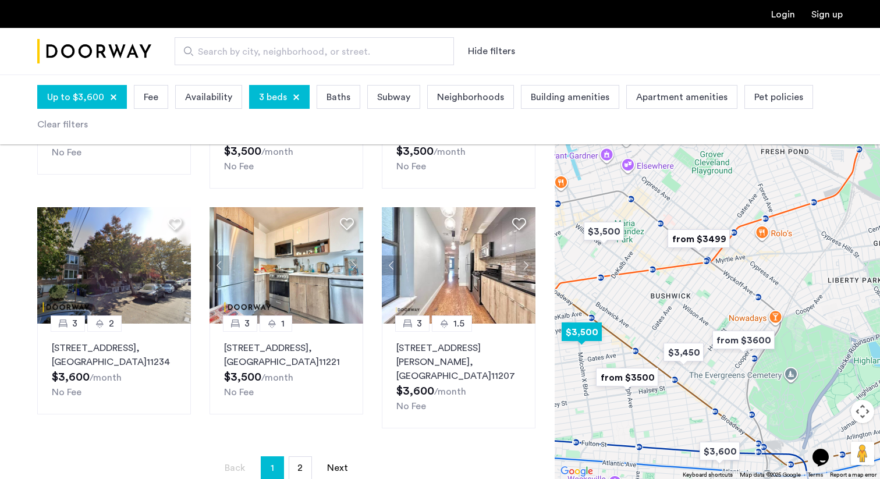
click at [354, 255] on button "Next apartment" at bounding box center [353, 265] width 20 height 20
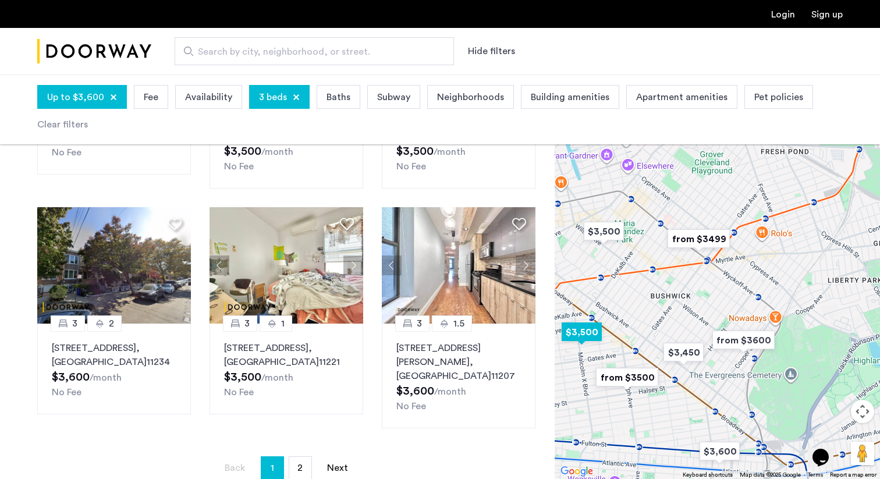
click at [354, 255] on button "Next apartment" at bounding box center [353, 265] width 20 height 20
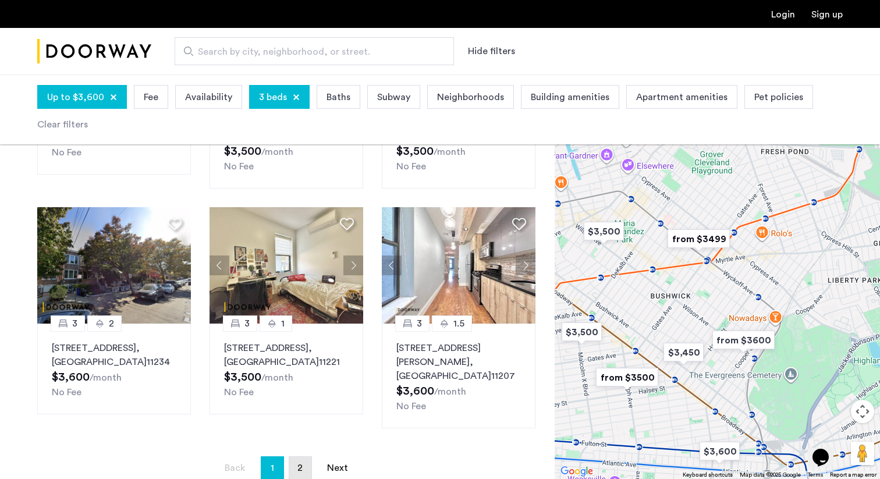
click at [298, 463] on span "2" at bounding box center [299, 467] width 5 height 9
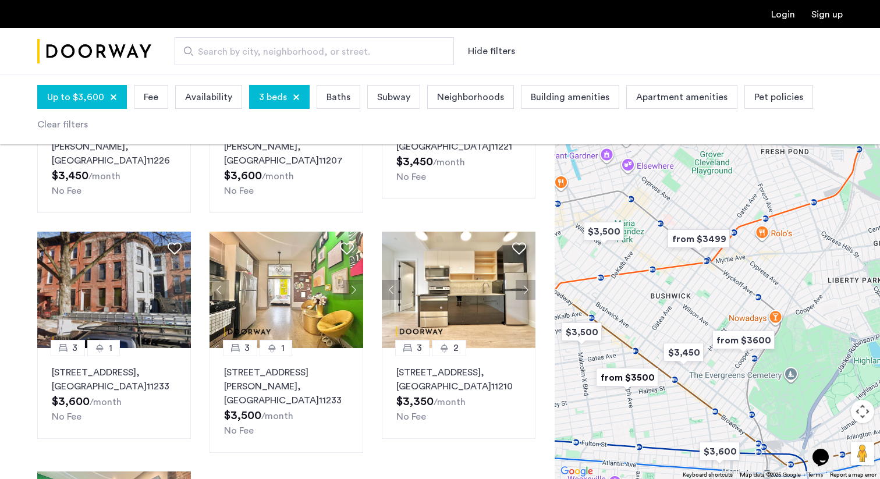
scroll to position [482, 0]
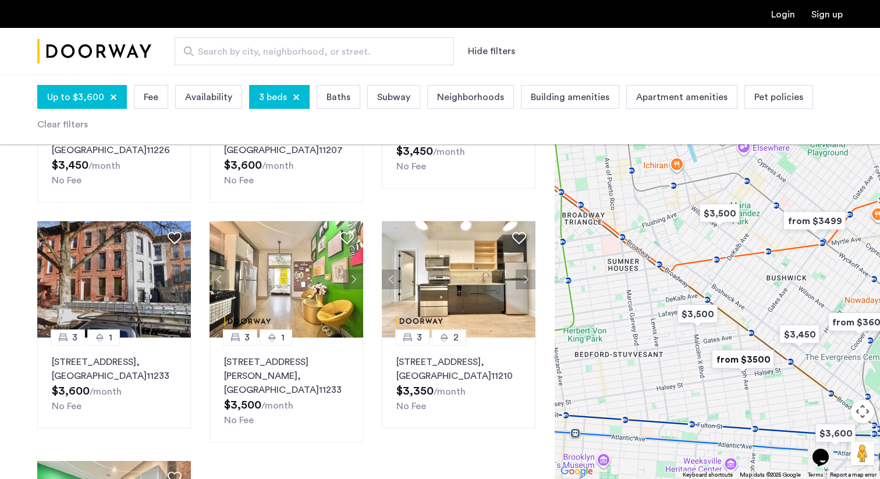
drag, startPoint x: 645, startPoint y: 337, endPoint x: 822, endPoint y: 309, distance: 179.2
click at [822, 309] on div at bounding box center [717, 276] width 325 height 404
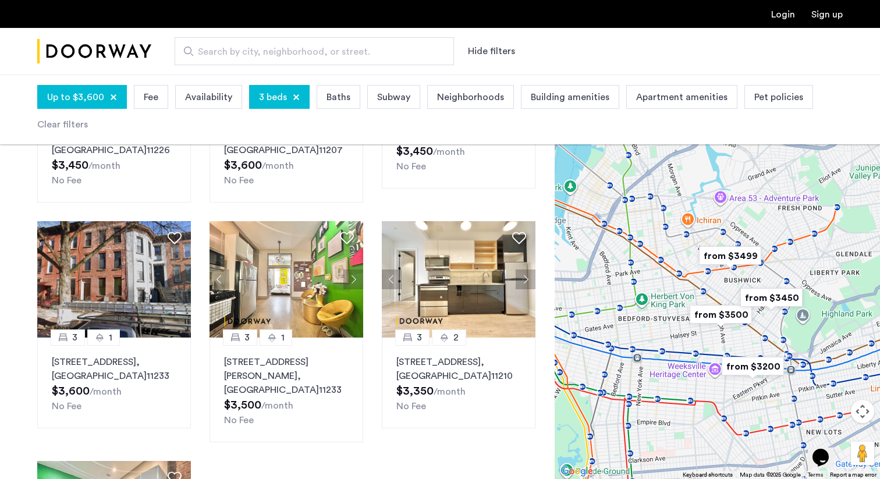
drag, startPoint x: 780, startPoint y: 308, endPoint x: 678, endPoint y: 299, distance: 101.6
click at [678, 299] on div at bounding box center [717, 276] width 325 height 404
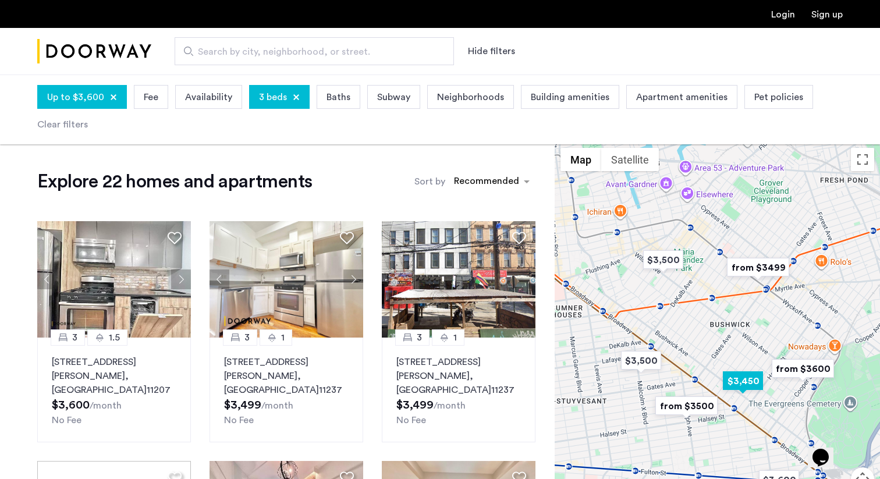
scroll to position [0, 0]
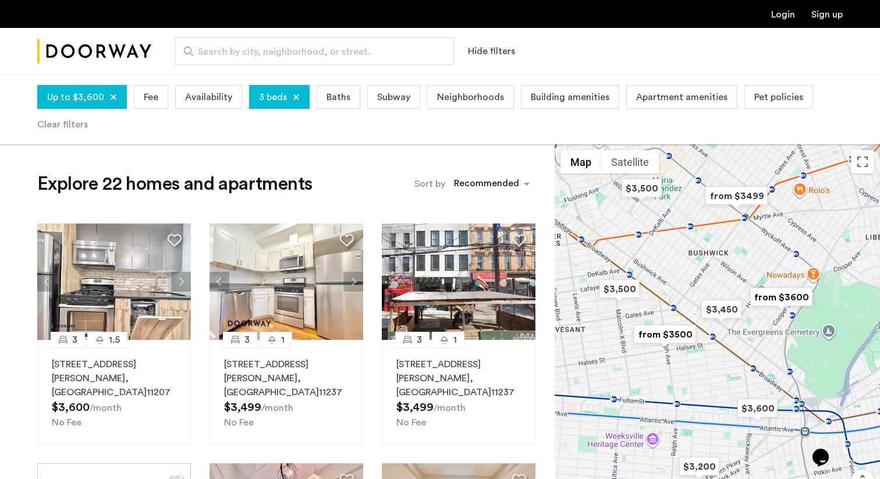
drag, startPoint x: 707, startPoint y: 328, endPoint x: 681, endPoint y: 243, distance: 88.9
click at [681, 243] on div at bounding box center [717, 346] width 325 height 404
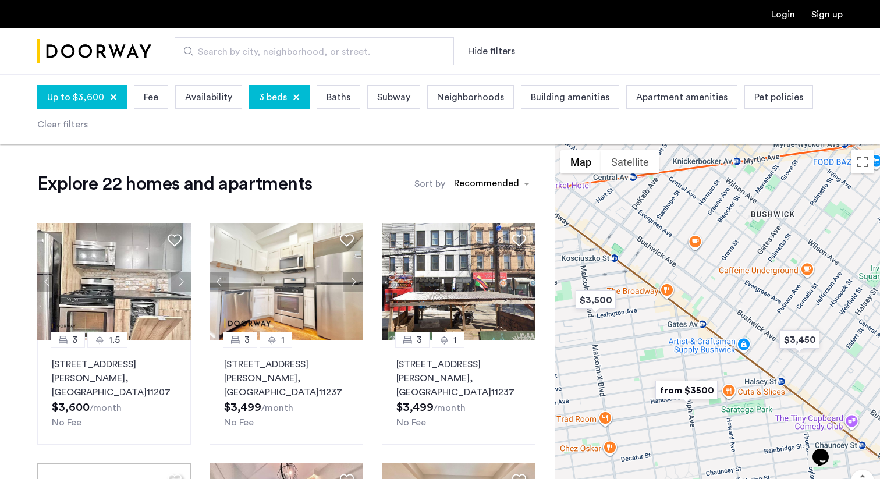
drag, startPoint x: 669, startPoint y: 276, endPoint x: 737, endPoint y: 280, distance: 68.2
click at [739, 280] on div at bounding box center [717, 346] width 325 height 404
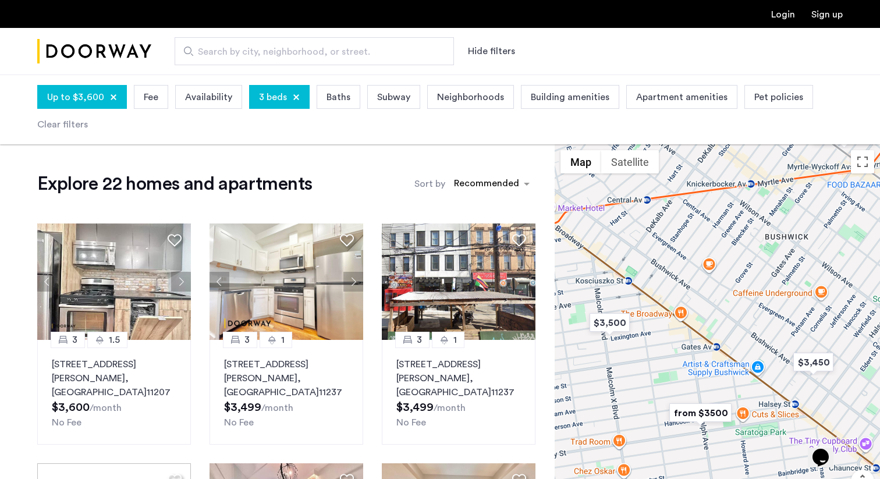
drag, startPoint x: 737, startPoint y: 280, endPoint x: 752, endPoint y: 306, distance: 30.2
click at [752, 306] on div at bounding box center [717, 346] width 325 height 404
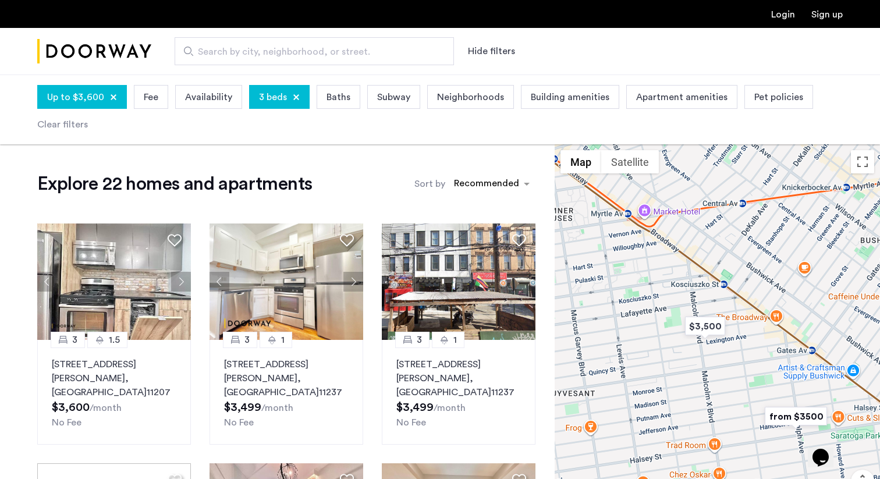
drag, startPoint x: 716, startPoint y: 261, endPoint x: 812, endPoint y: 261, distance: 96.6
click at [813, 261] on div at bounding box center [717, 346] width 325 height 404
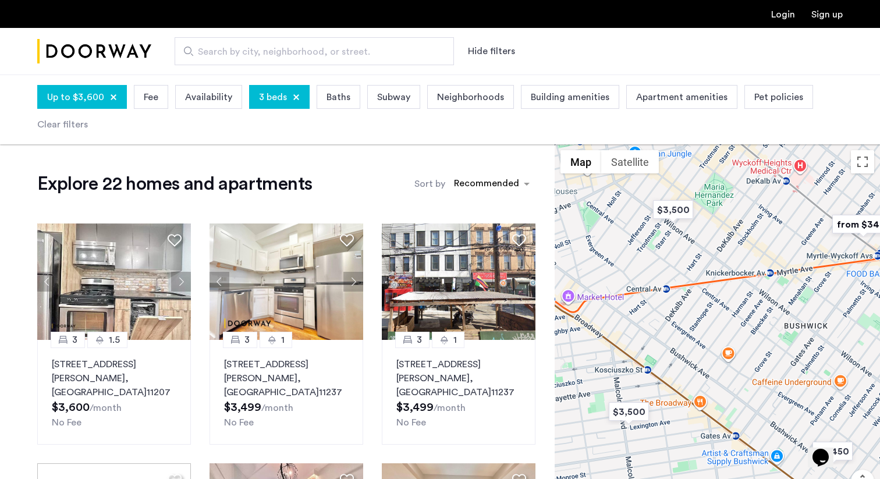
drag, startPoint x: 770, startPoint y: 221, endPoint x: 683, endPoint y: 305, distance: 121.4
click at [683, 307] on div at bounding box center [717, 346] width 325 height 404
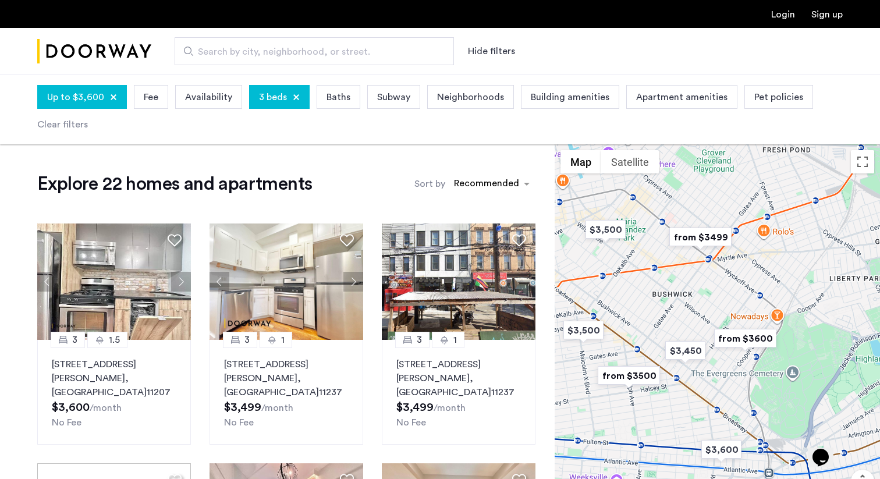
drag, startPoint x: 762, startPoint y: 307, endPoint x: 651, endPoint y: 287, distance: 113.0
click at [651, 287] on div at bounding box center [717, 346] width 325 height 404
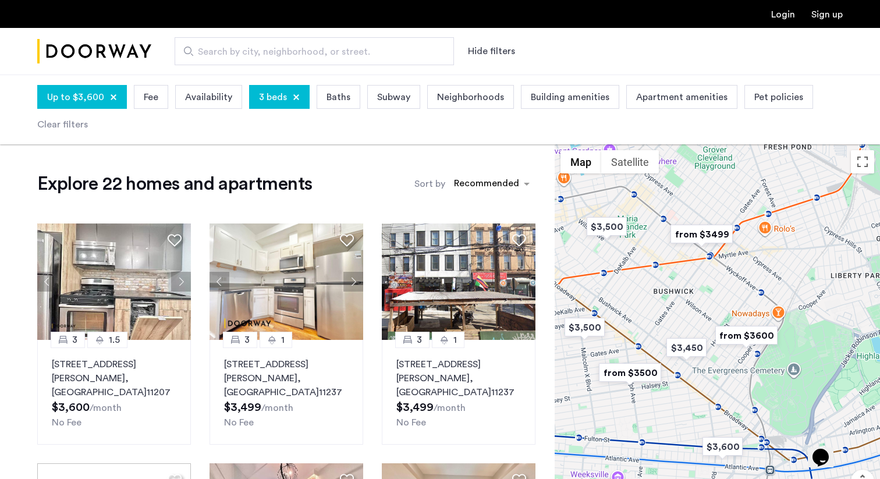
drag, startPoint x: 669, startPoint y: 307, endPoint x: 776, endPoint y: 209, distance: 145.0
click at [776, 209] on div at bounding box center [717, 346] width 325 height 404
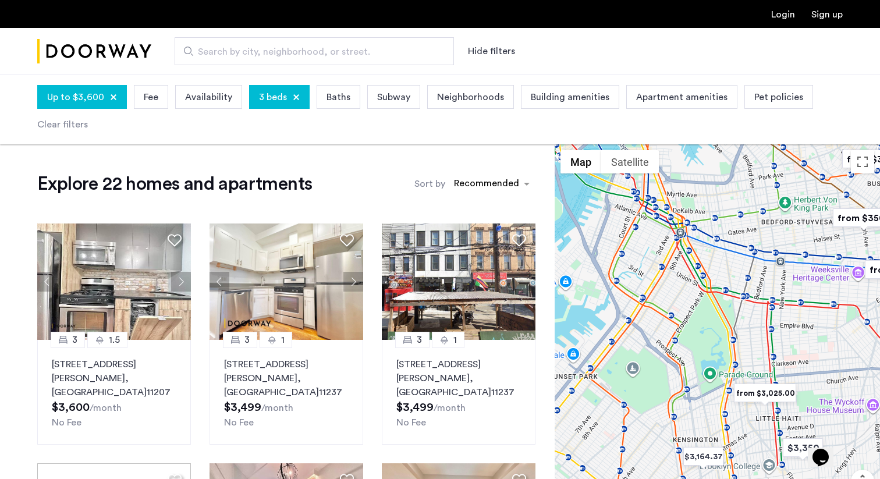
drag, startPoint x: 680, startPoint y: 326, endPoint x: 821, endPoint y: 265, distance: 154.0
click at [821, 265] on div at bounding box center [717, 346] width 325 height 404
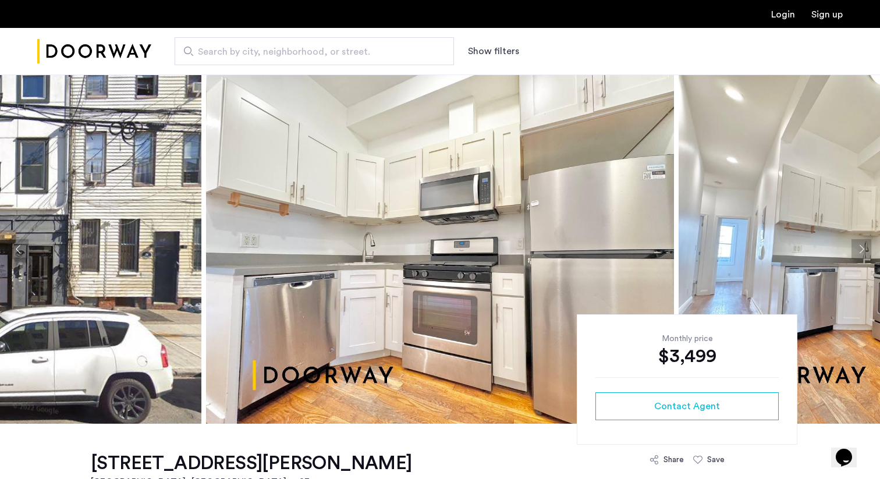
scroll to position [10, 0]
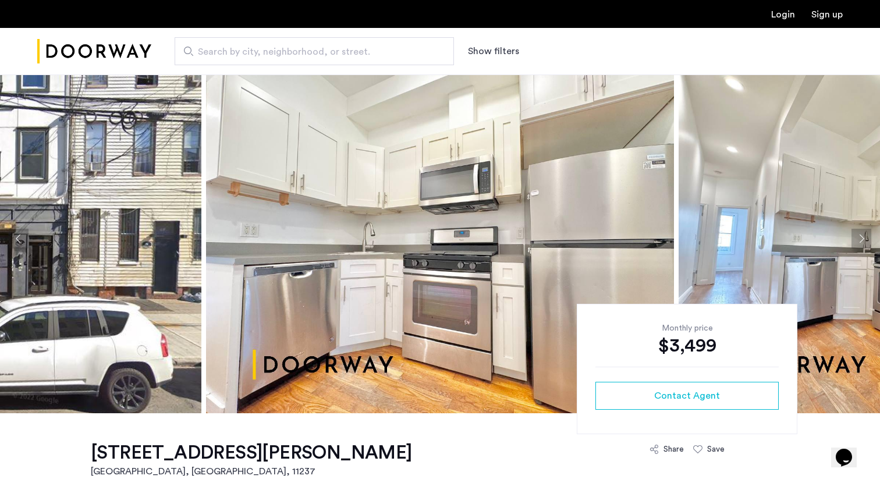
click at [864, 244] on button "Next apartment" at bounding box center [861, 239] width 20 height 20
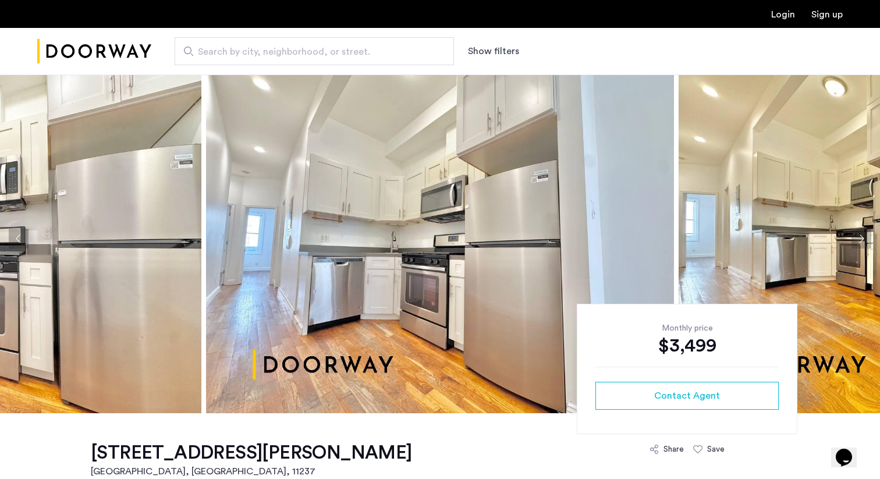
click at [864, 243] on button "Next apartment" at bounding box center [861, 239] width 20 height 20
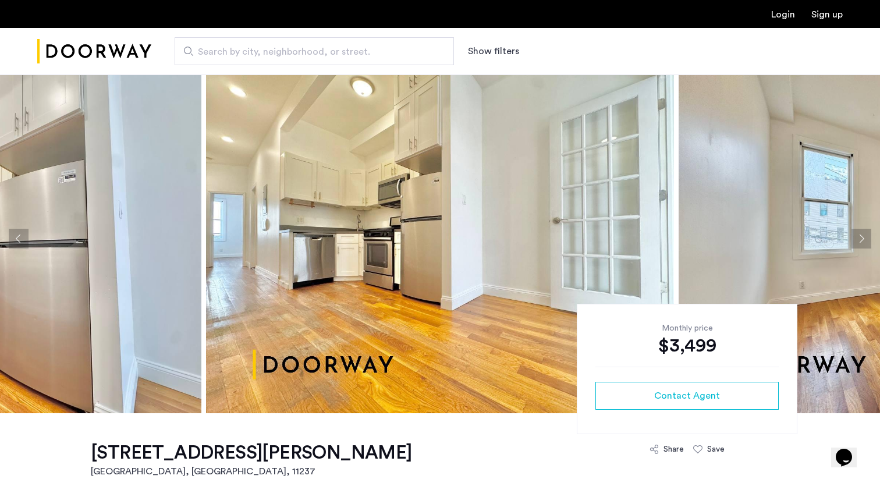
click at [864, 243] on button "Next apartment" at bounding box center [861, 239] width 20 height 20
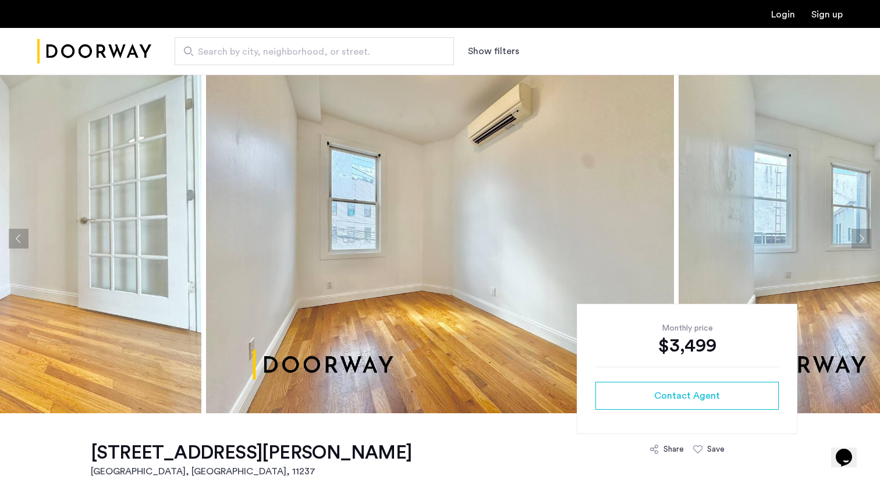
click at [864, 243] on button "Next apartment" at bounding box center [861, 239] width 20 height 20
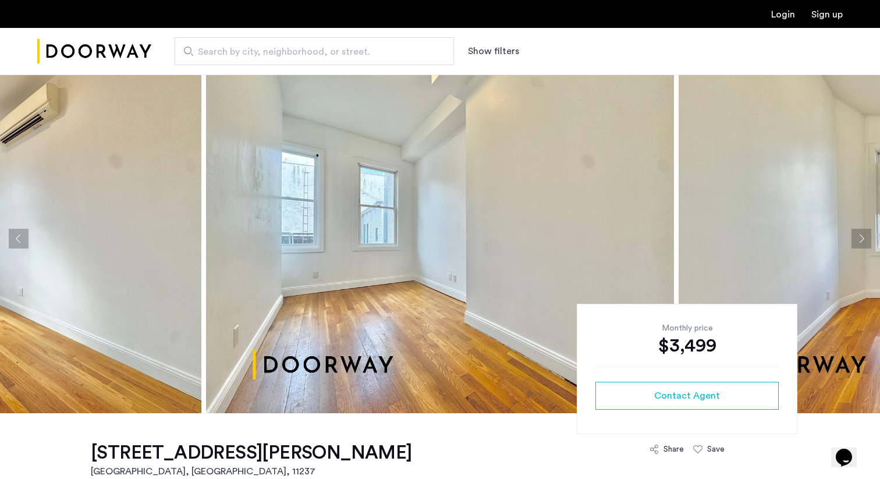
click at [864, 243] on button "Next apartment" at bounding box center [861, 239] width 20 height 20
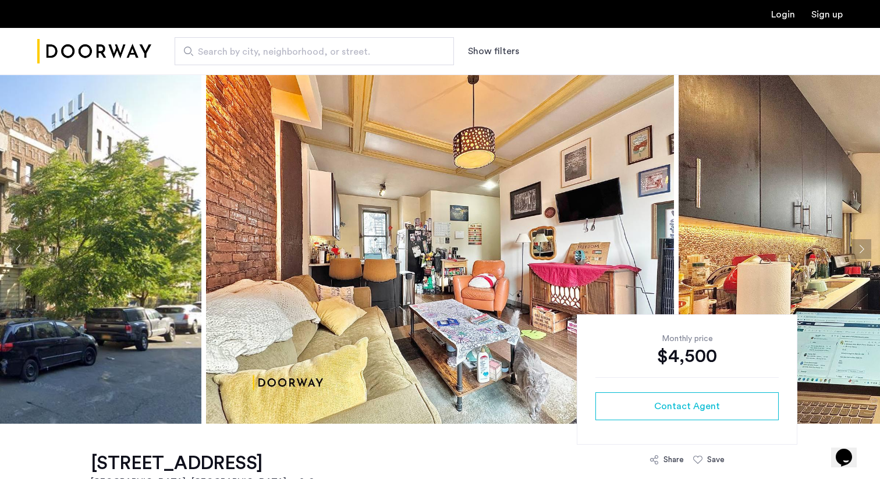
click at [865, 245] on button "Next apartment" at bounding box center [861, 249] width 20 height 20
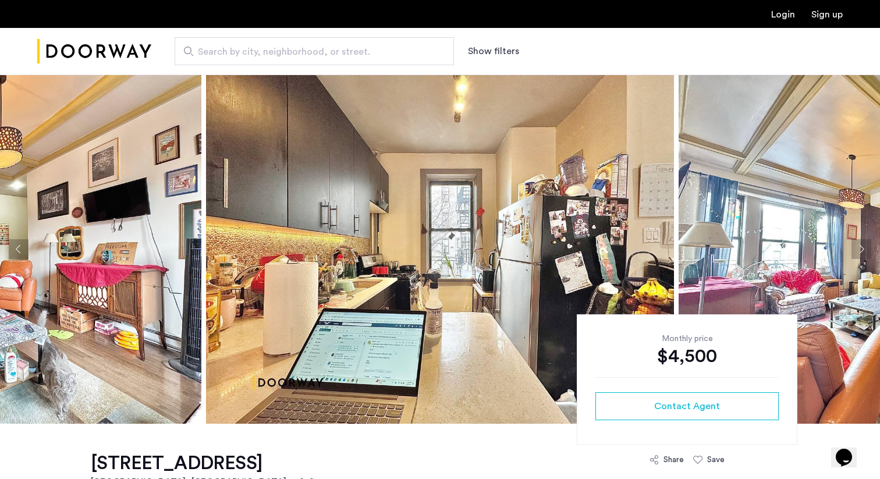
click at [865, 245] on button "Next apartment" at bounding box center [861, 249] width 20 height 20
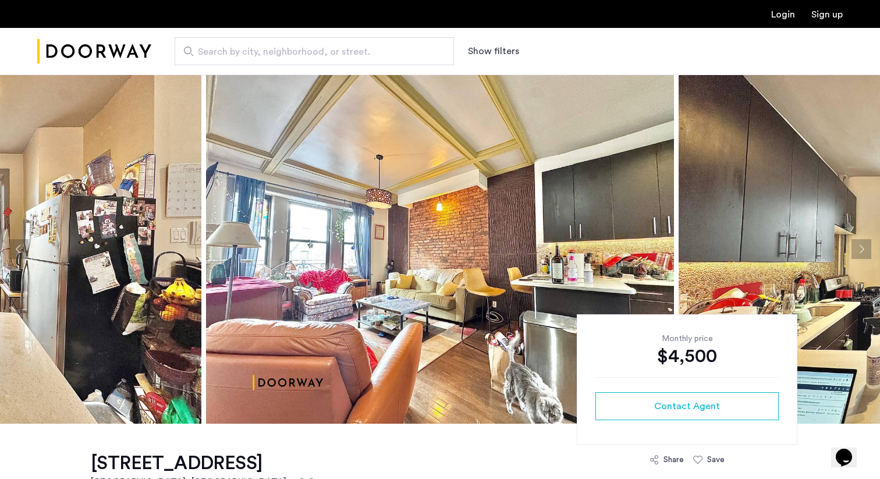
click at [865, 245] on button "Next apartment" at bounding box center [861, 249] width 20 height 20
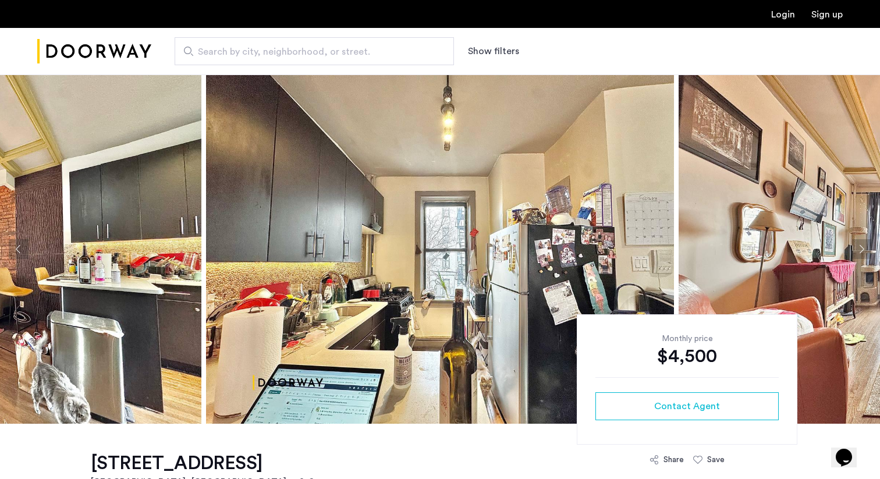
click at [865, 245] on button "Next apartment" at bounding box center [861, 249] width 20 height 20
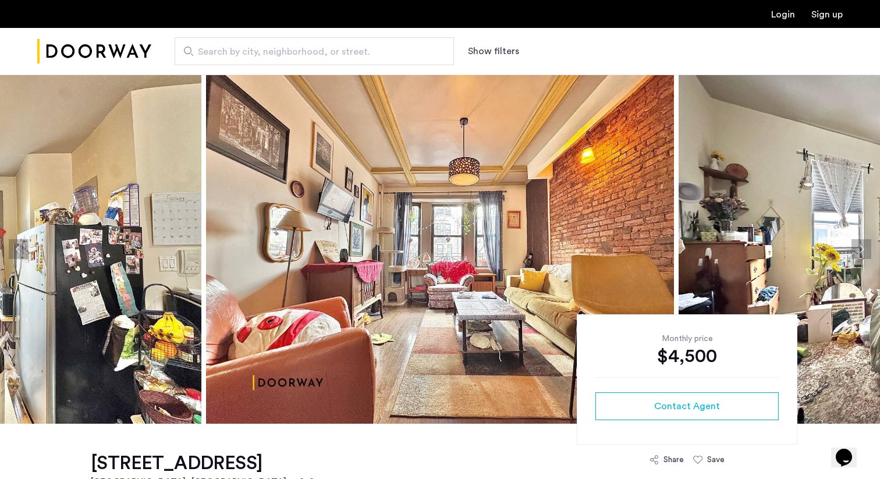
click at [865, 245] on button "Next apartment" at bounding box center [861, 249] width 20 height 20
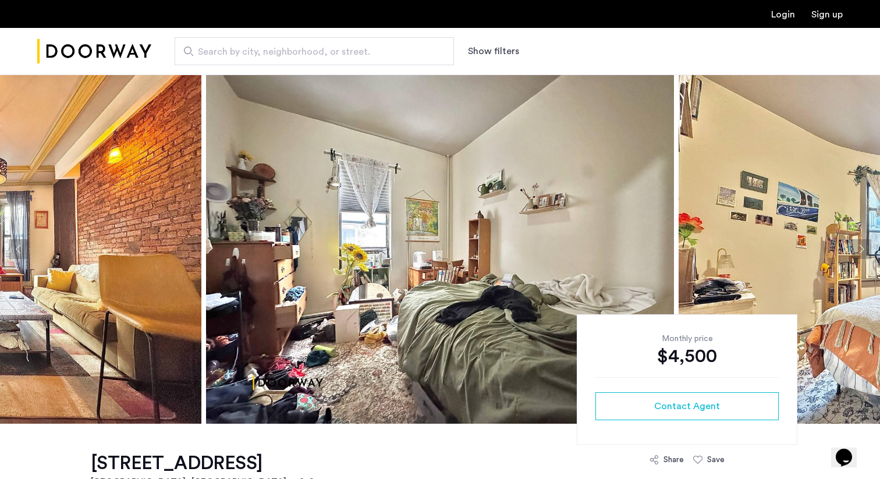
click at [865, 245] on button "Next apartment" at bounding box center [861, 249] width 20 height 20
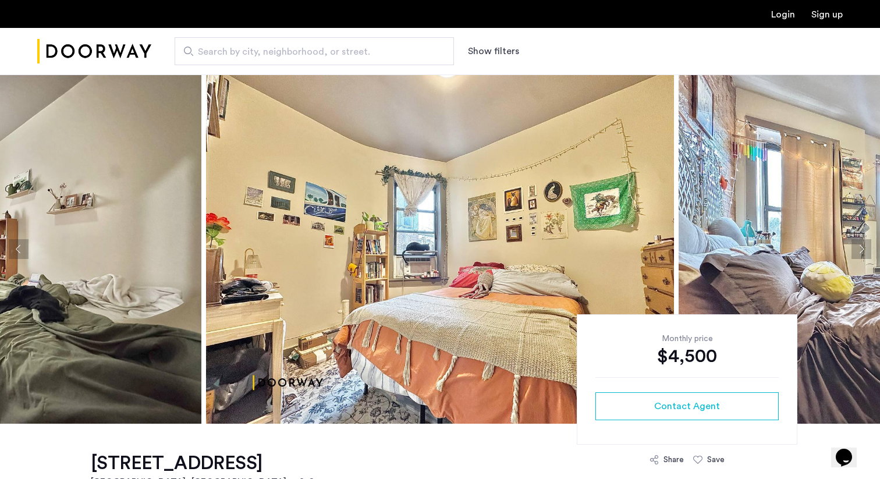
click at [865, 245] on button "Next apartment" at bounding box center [861, 249] width 20 height 20
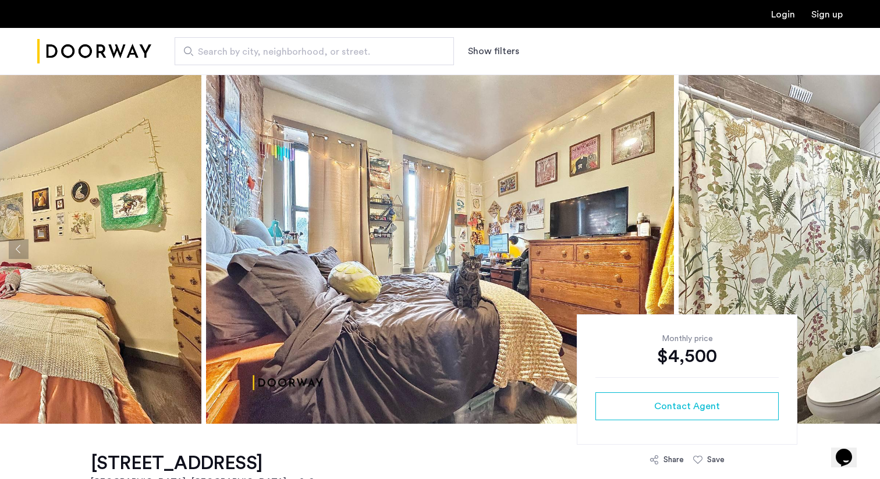
click at [865, 245] on button "Next apartment" at bounding box center [861, 249] width 20 height 20
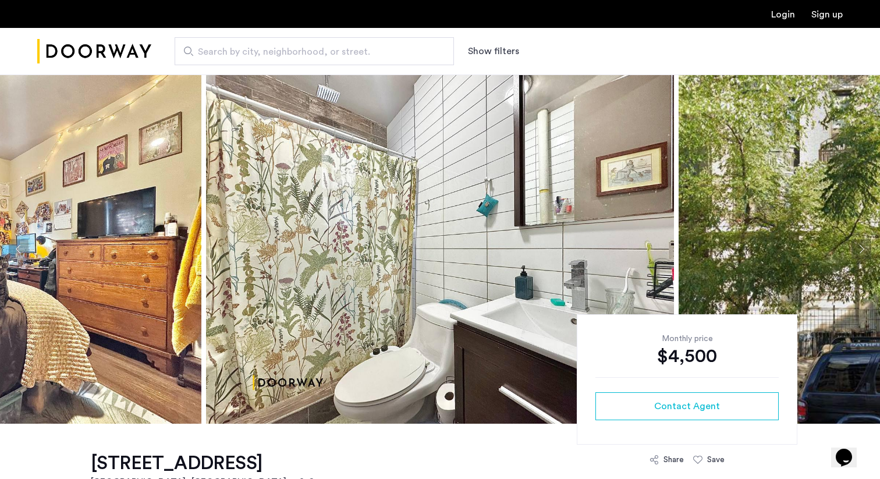
click at [865, 245] on button "Next apartment" at bounding box center [861, 249] width 20 height 20
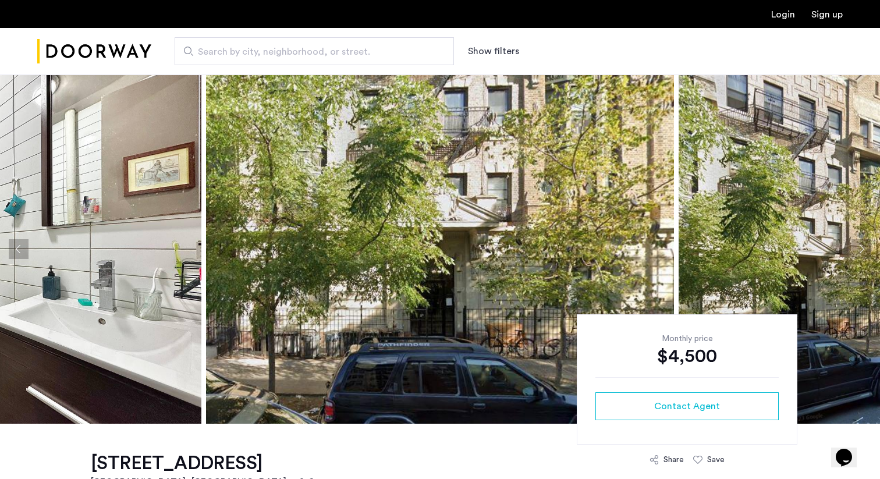
click at [865, 245] on button "Next apartment" at bounding box center [861, 249] width 20 height 20
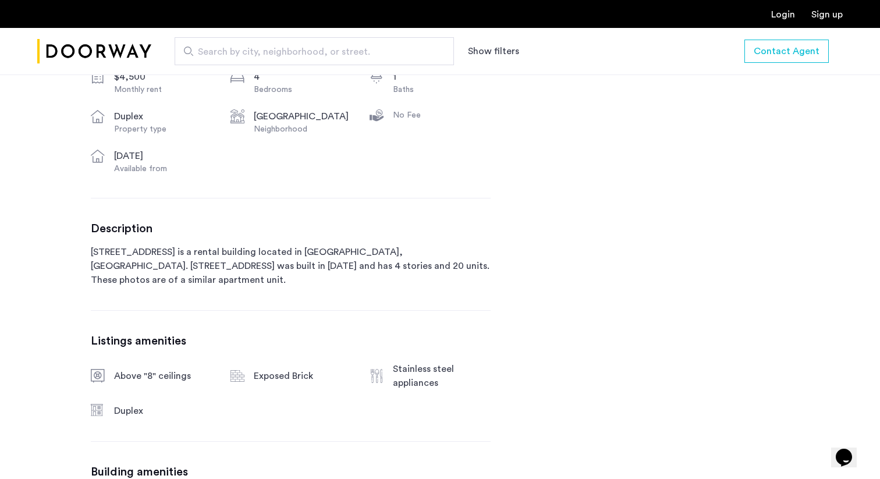
scroll to position [368, 0]
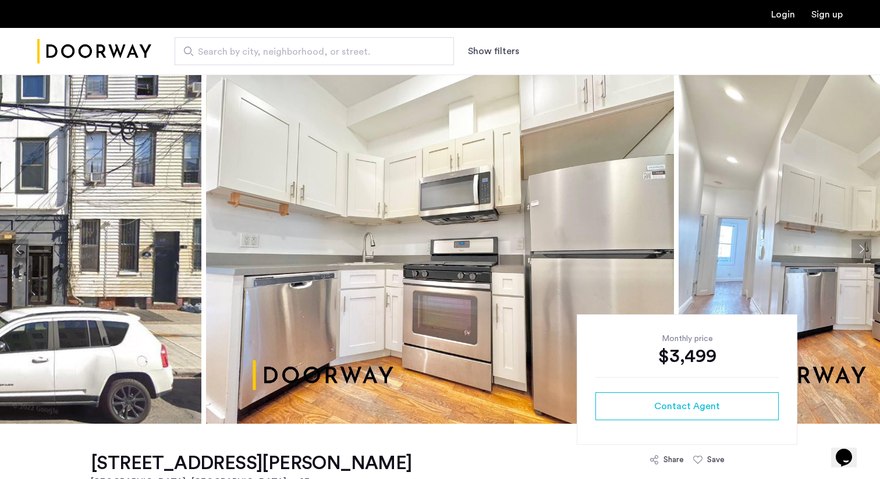
click at [856, 246] on button "Next apartment" at bounding box center [861, 249] width 20 height 20
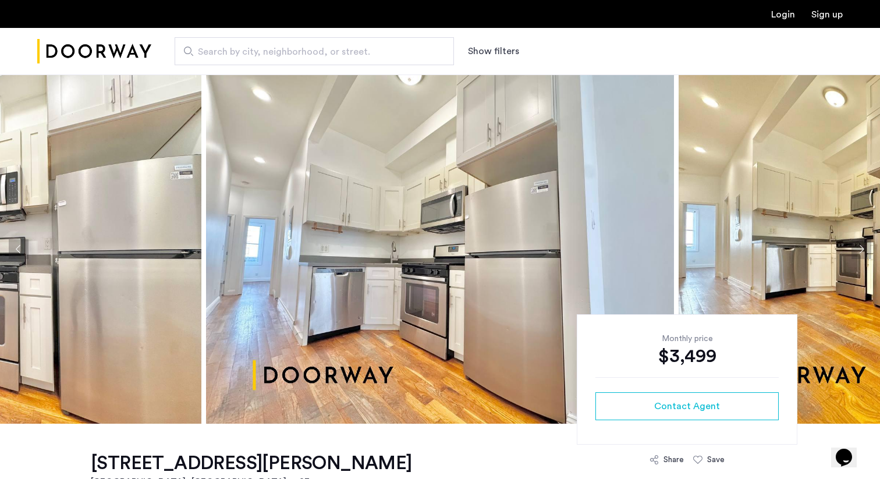
click at [856, 246] on button "Next apartment" at bounding box center [861, 249] width 20 height 20
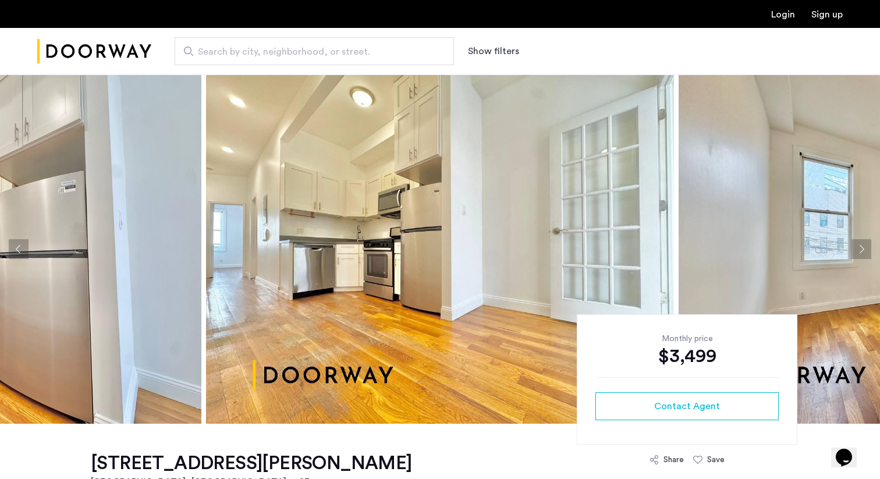
click at [856, 246] on button "Next apartment" at bounding box center [861, 249] width 20 height 20
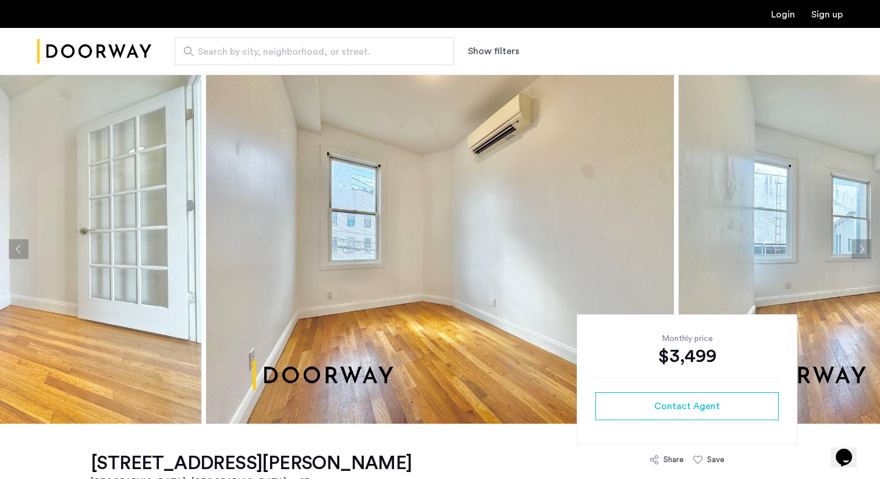
click at [856, 246] on button "Next apartment" at bounding box center [861, 249] width 20 height 20
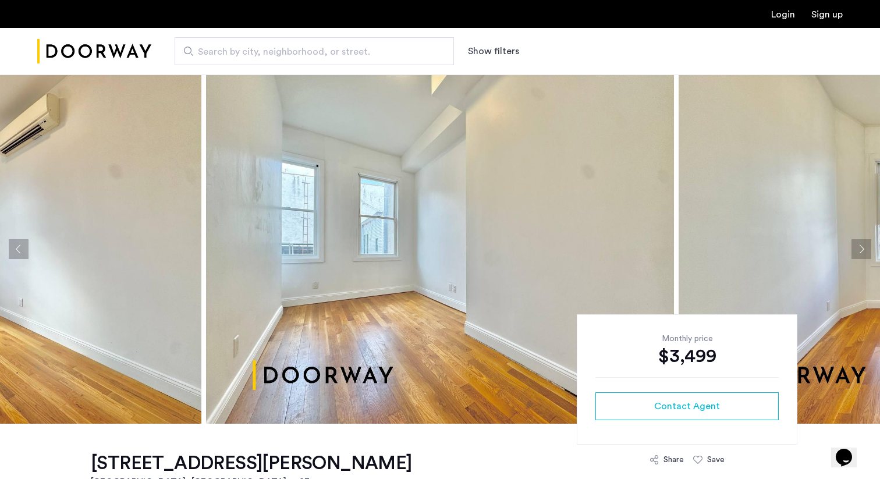
click at [856, 245] on button "Next apartment" at bounding box center [861, 249] width 20 height 20
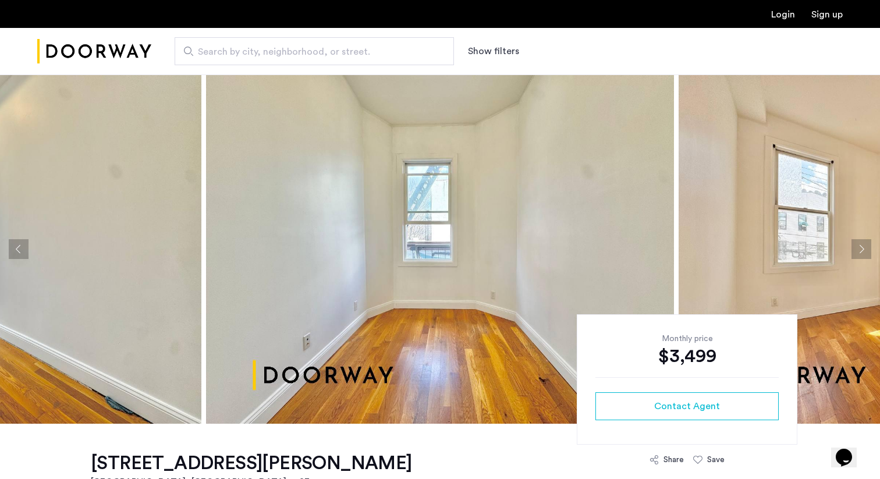
click at [856, 245] on button "Next apartment" at bounding box center [861, 249] width 20 height 20
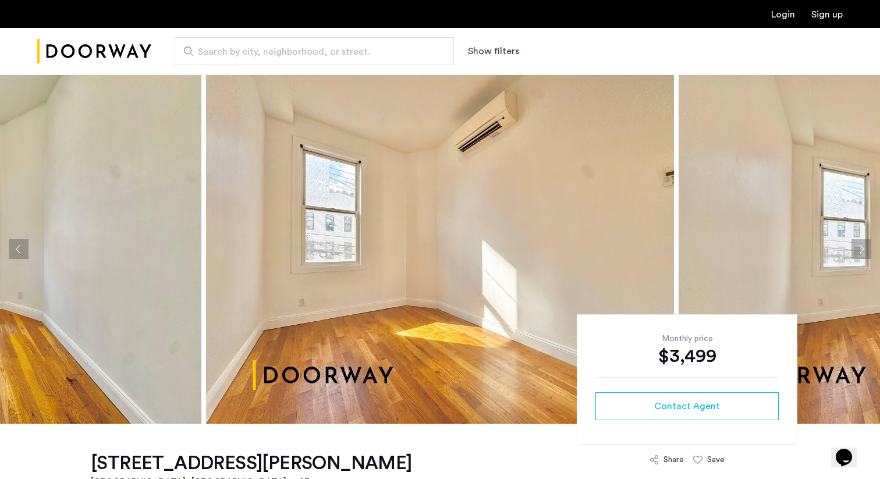
click at [856, 245] on button "Next apartment" at bounding box center [861, 249] width 20 height 20
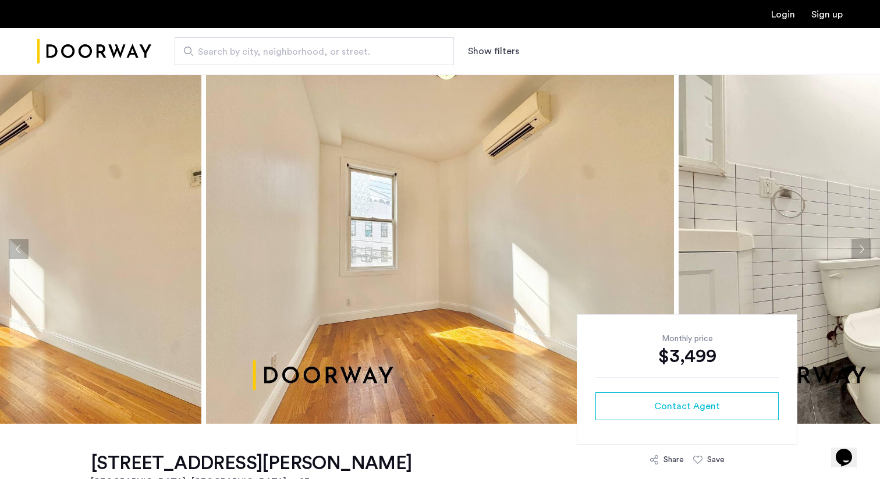
click at [856, 245] on button "Next apartment" at bounding box center [861, 249] width 20 height 20
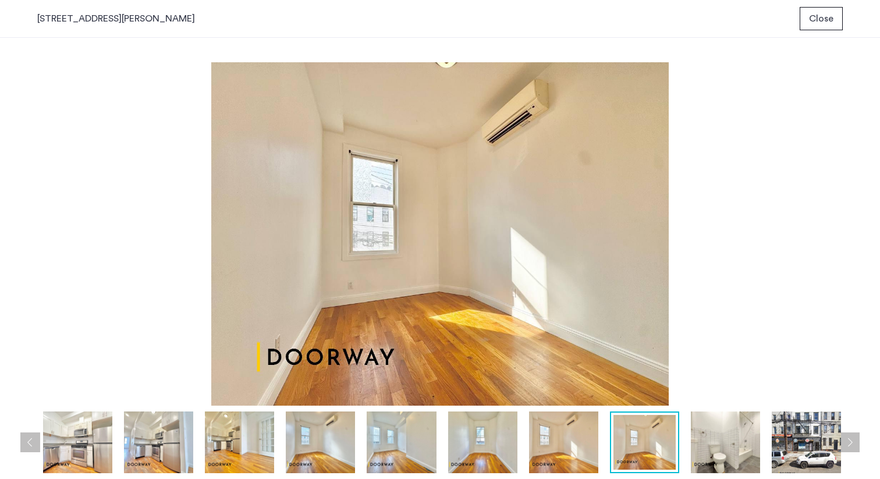
click at [10, 246] on div "prev next prev next" at bounding box center [440, 258] width 880 height 441
click at [575, 439] on img at bounding box center [563, 442] width 69 height 62
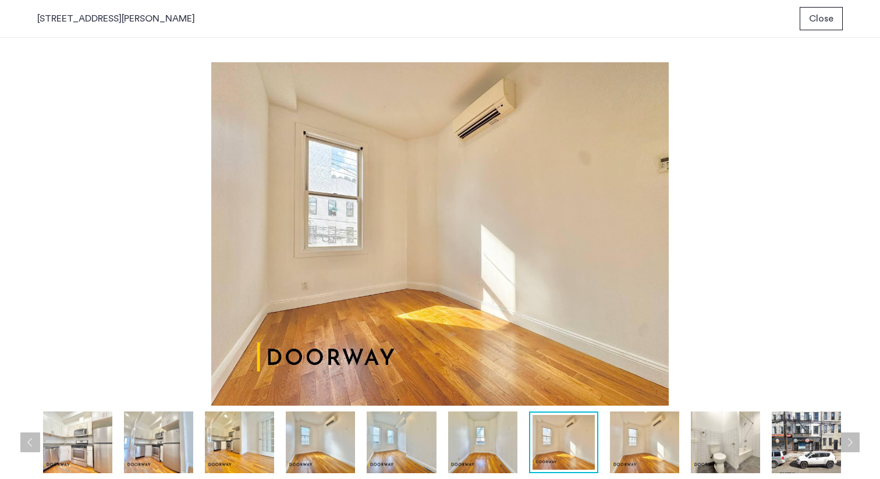
click at [507, 449] on img at bounding box center [482, 442] width 69 height 62
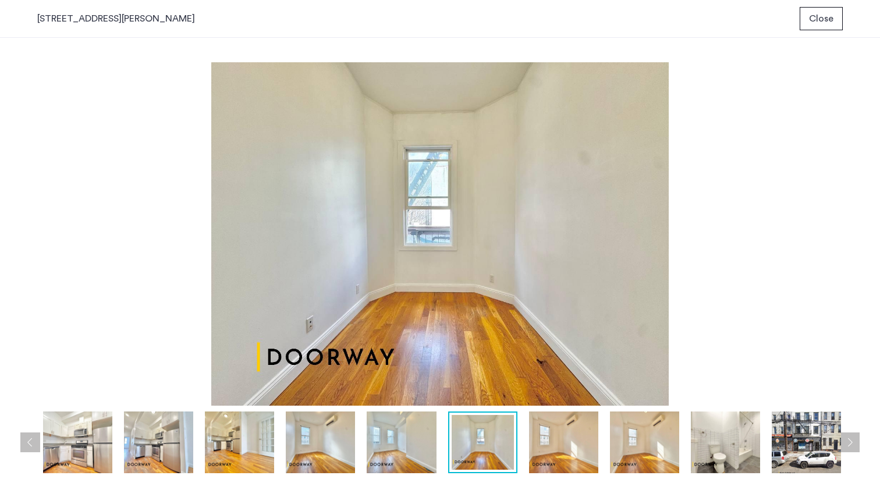
click at [438, 450] on div at bounding box center [443, 442] width 812 height 62
click at [407, 456] on img at bounding box center [401, 442] width 69 height 62
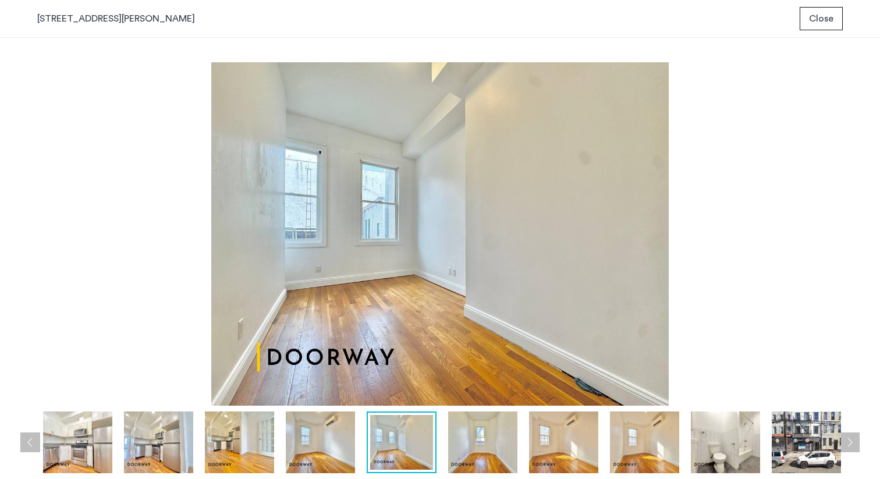
click at [330, 456] on img at bounding box center [320, 442] width 69 height 62
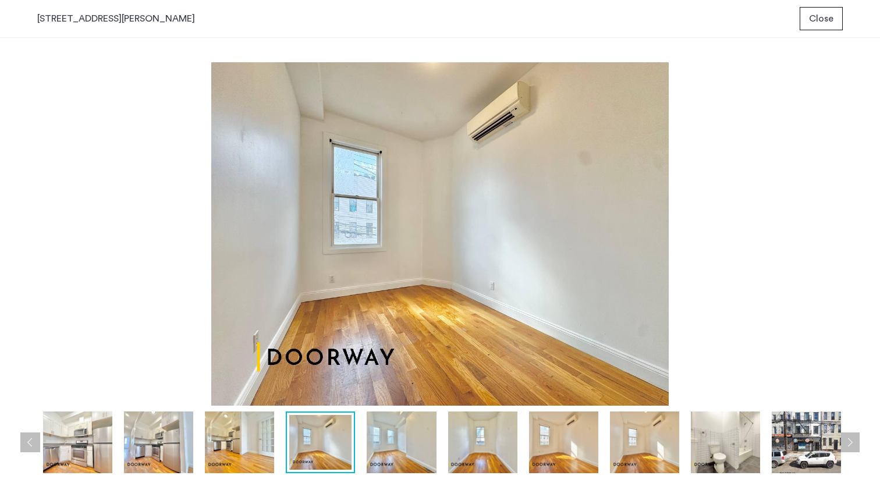
click at [265, 456] on img at bounding box center [239, 442] width 69 height 62
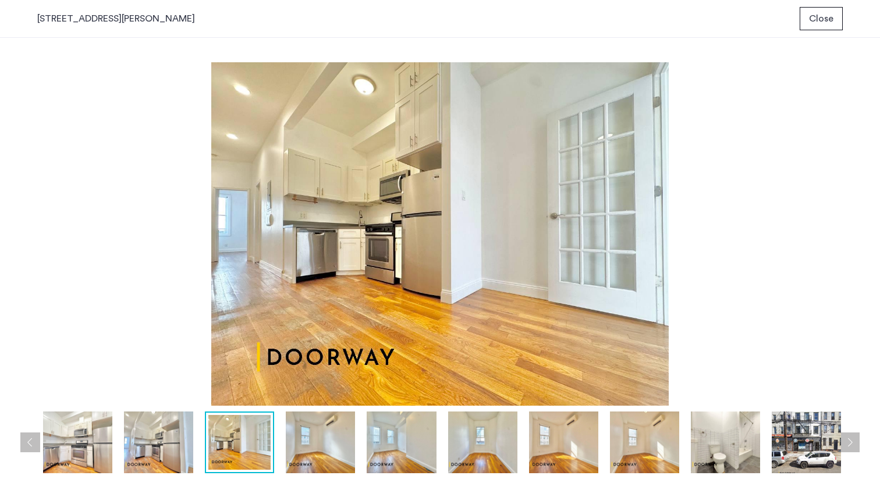
click at [177, 449] on img at bounding box center [158, 442] width 69 height 62
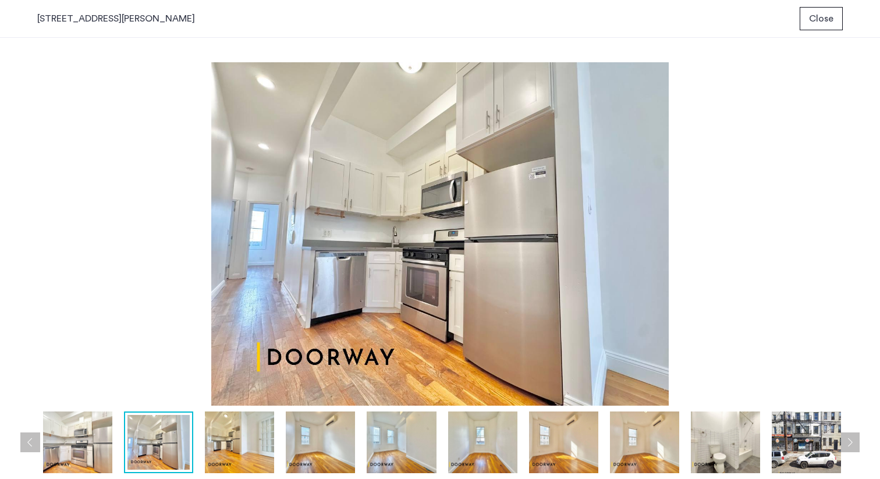
click at [825, 12] on span "Close" at bounding box center [821, 19] width 24 height 14
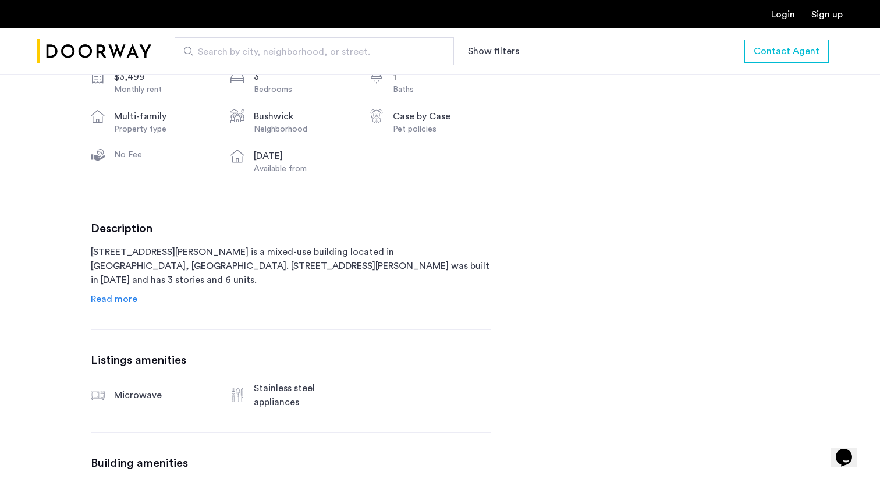
scroll to position [452, 0]
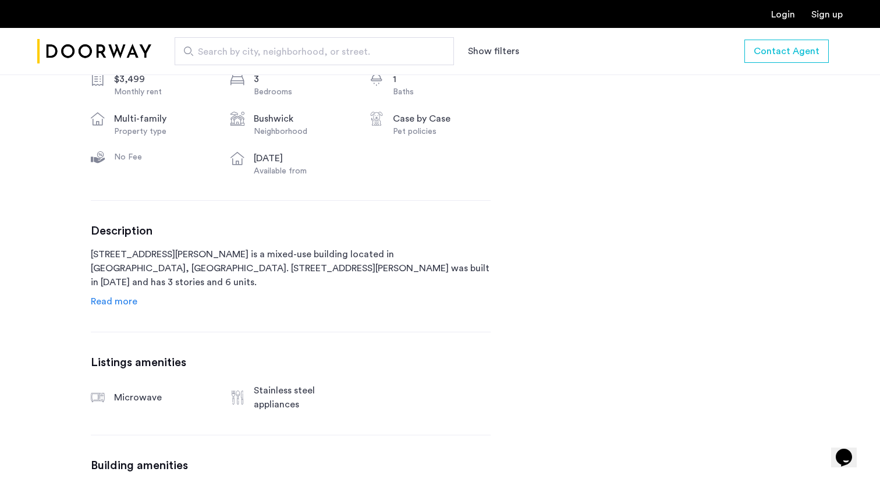
click at [129, 304] on span "Read more" at bounding box center [114, 301] width 47 height 9
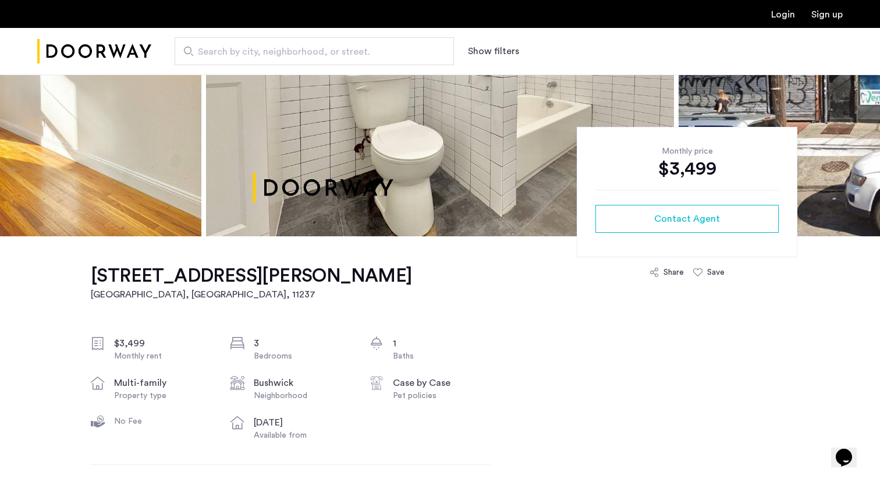
scroll to position [0, 0]
